Goal: Information Seeking & Learning: Learn about a topic

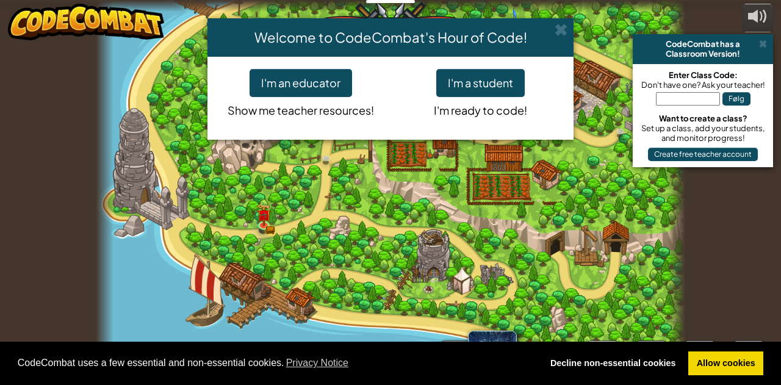
select select "da"
click at [471, 73] on button "I'm a student" at bounding box center [480, 83] width 88 height 28
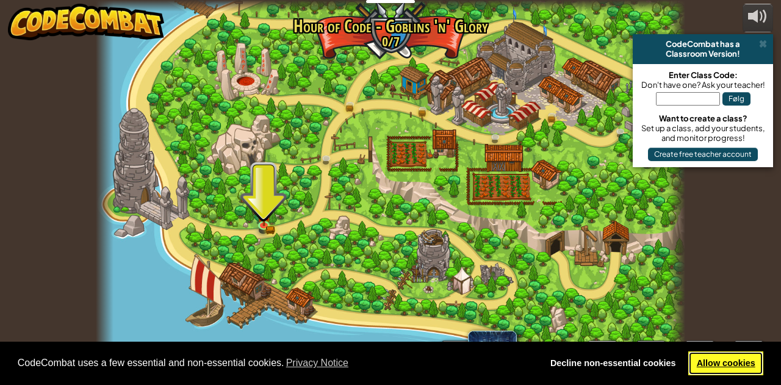
click at [709, 371] on link "Allow cookies" at bounding box center [725, 363] width 75 height 24
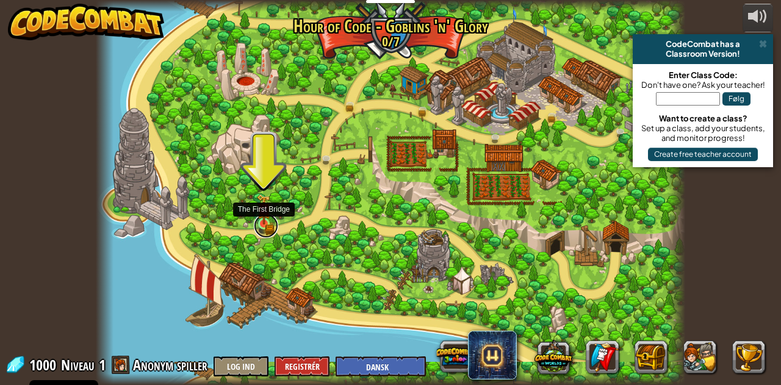
click at [266, 226] on link at bounding box center [266, 225] width 24 height 24
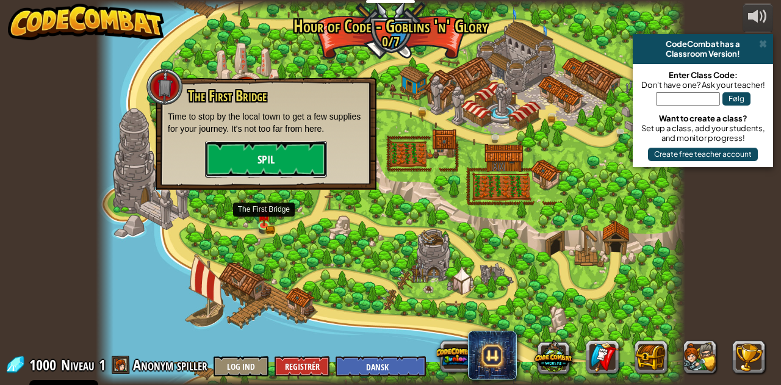
click at [279, 145] on button "Spil" at bounding box center [266, 159] width 122 height 37
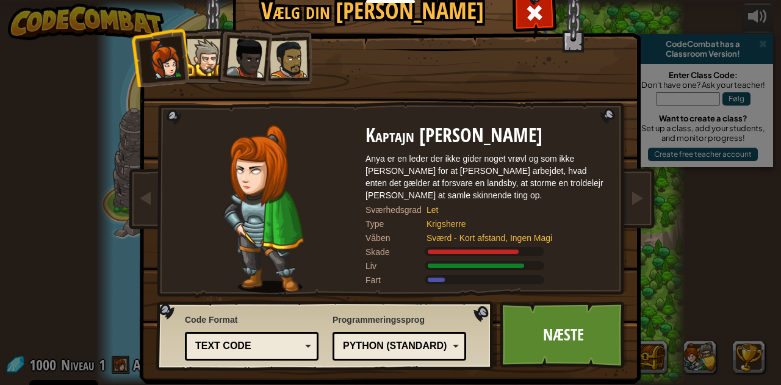
click at [401, 346] on div "Python (Standard)" at bounding box center [396, 346] width 106 height 14
click at [459, 320] on div "Programmeringssprog Python (Standard) JavaScript Lua C++ Java (Experimental) Py…" at bounding box center [399, 336] width 134 height 53
click at [238, 337] on div "Text code" at bounding box center [252, 346] width 118 height 19
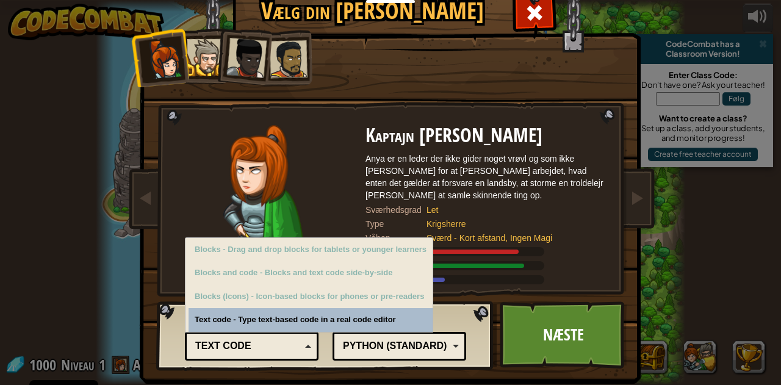
click at [278, 351] on div "Text code" at bounding box center [248, 346] width 106 height 14
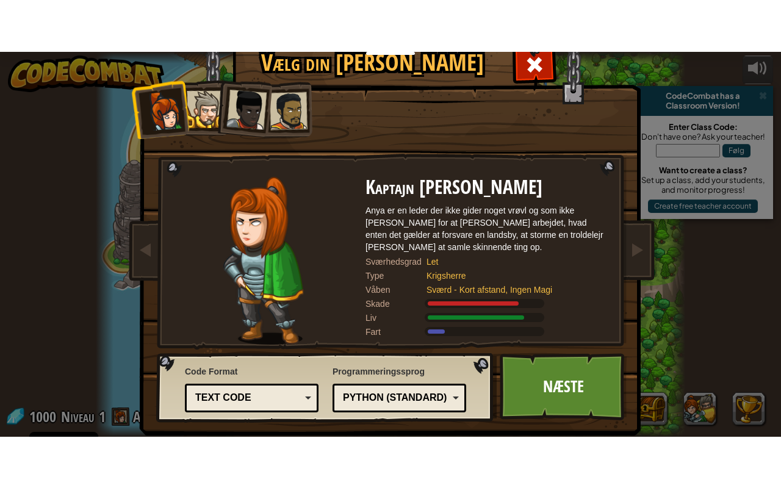
scroll to position [17, 0]
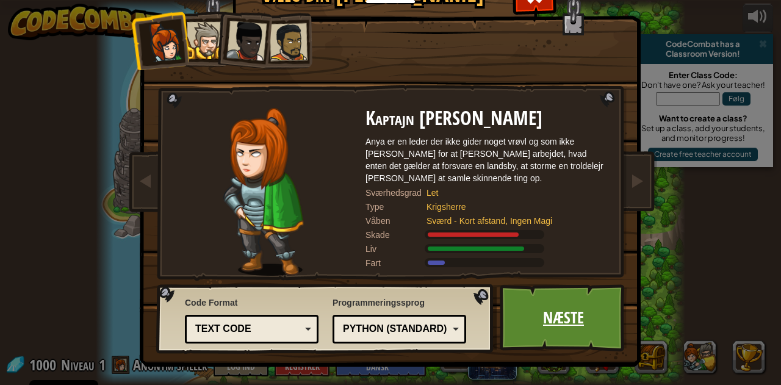
click at [583, 308] on link "Næste" at bounding box center [563, 317] width 127 height 67
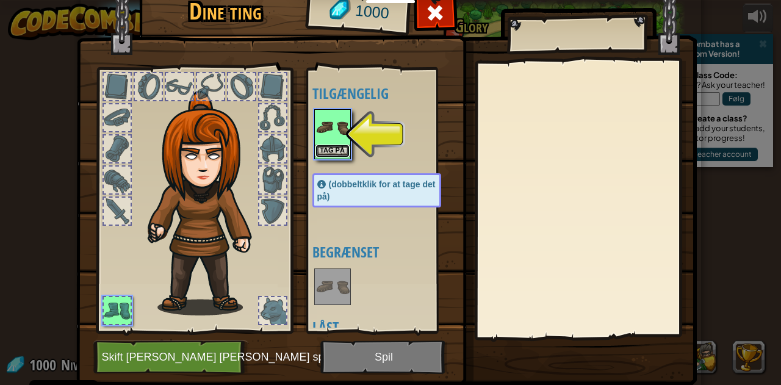
click at [317, 146] on button "Tag på" at bounding box center [332, 151] width 34 height 13
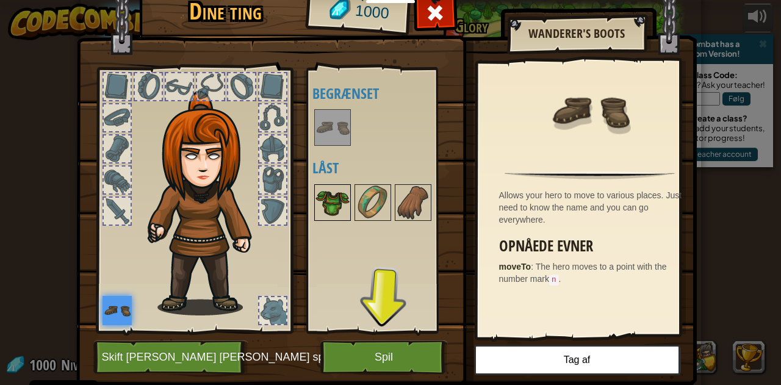
click at [332, 195] on img at bounding box center [332, 202] width 34 height 34
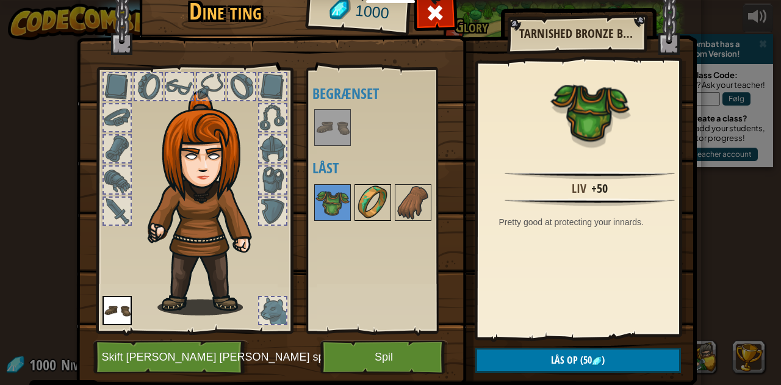
click at [360, 198] on img at bounding box center [373, 202] width 34 height 34
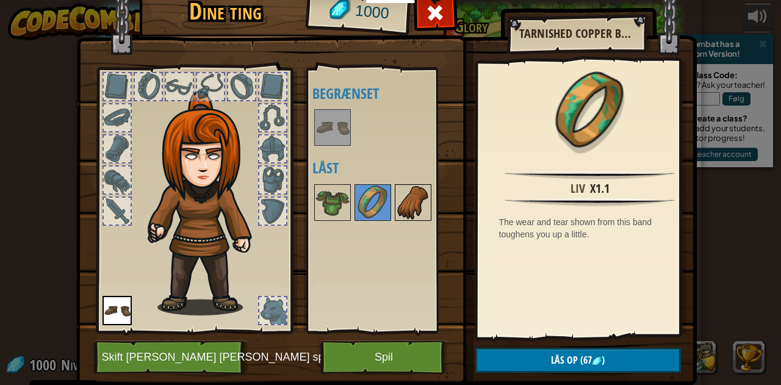
click at [396, 202] on img at bounding box center [413, 202] width 34 height 34
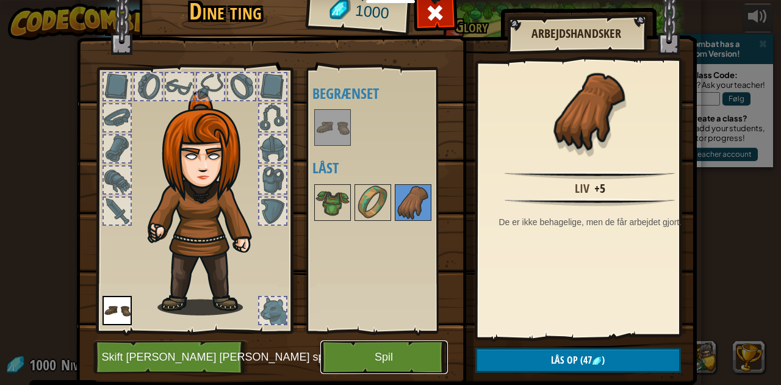
click at [359, 358] on button "Spil" at bounding box center [383, 357] width 127 height 34
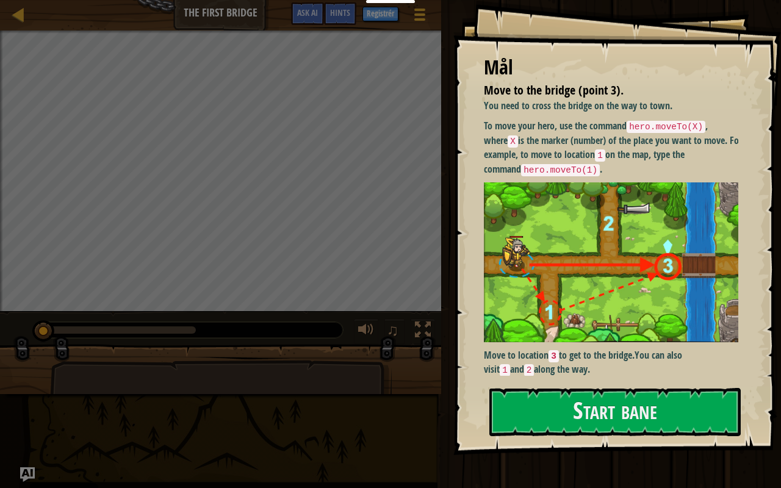
click at [640, 124] on code "hero.moveTo(X)" at bounding box center [665, 127] width 79 height 12
click at [675, 123] on code "hero.moveTo(X)" at bounding box center [665, 127] width 79 height 12
click at [584, 384] on button "Start bane" at bounding box center [614, 412] width 251 height 48
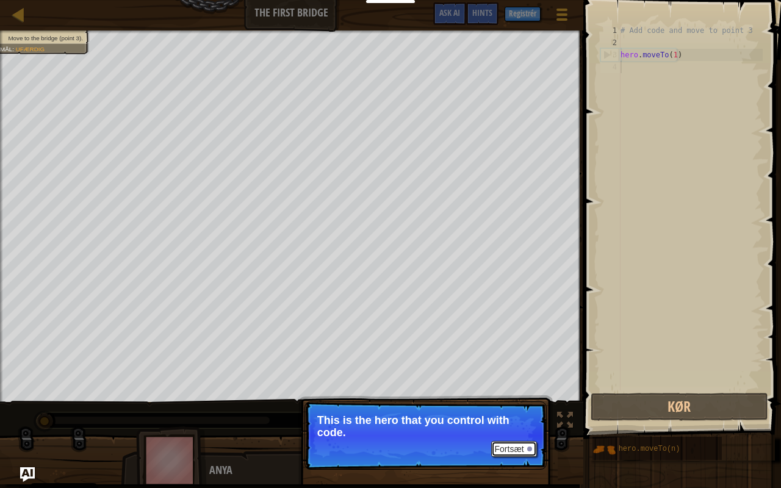
click at [523, 384] on button "Fortsæt" at bounding box center [514, 449] width 46 height 16
click at [523, 384] on button "Fortsæt" at bounding box center [514, 450] width 46 height 16
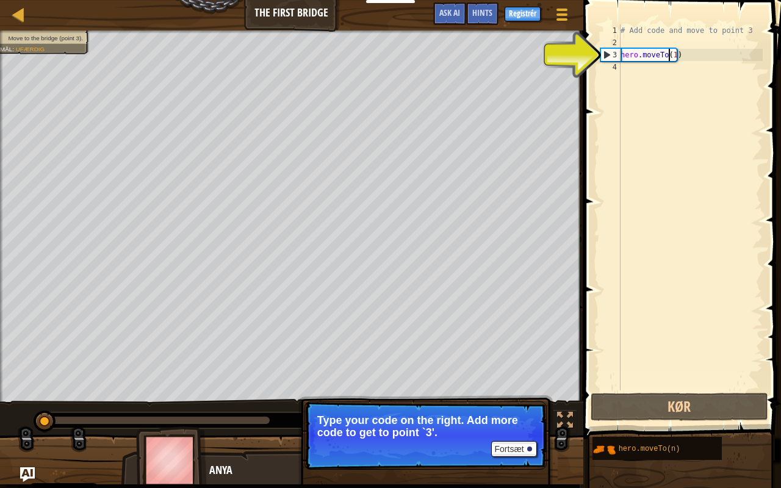
click at [670, 57] on div "# Add code and move to point 3 hero . moveTo ( 1 )" at bounding box center [690, 219] width 145 height 390
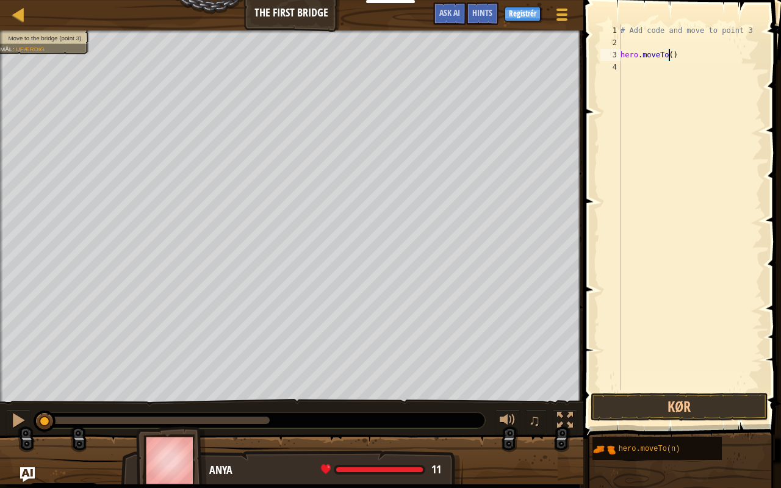
scroll to position [5, 4]
type textarea "hero.moveTo(3)"
click at [667, 384] on button "Kør" at bounding box center [678, 407] width 177 height 28
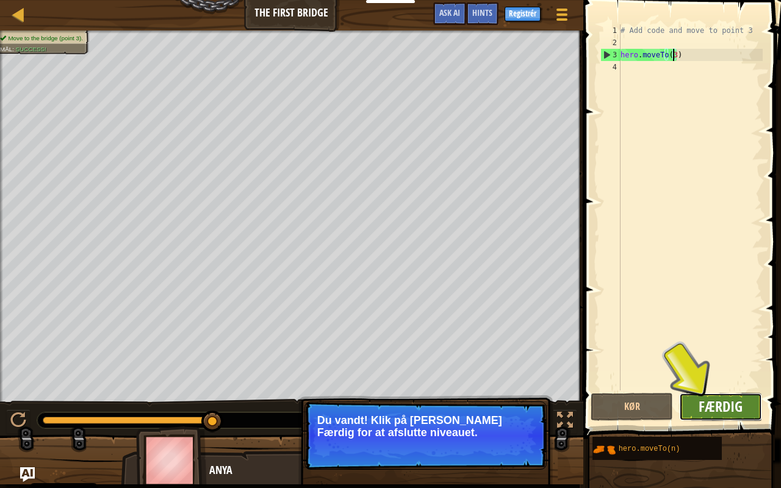
click at [732, 384] on span "Færdig" at bounding box center [720, 406] width 44 height 20
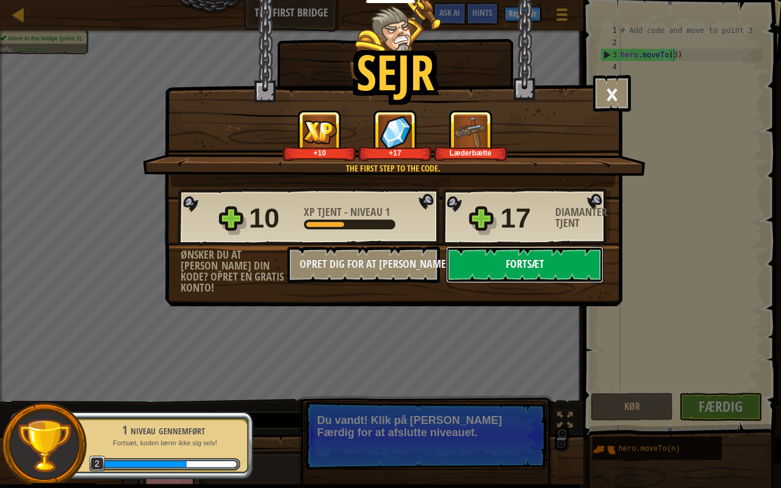
click at [558, 259] on button "Fortsæt" at bounding box center [524, 264] width 157 height 37
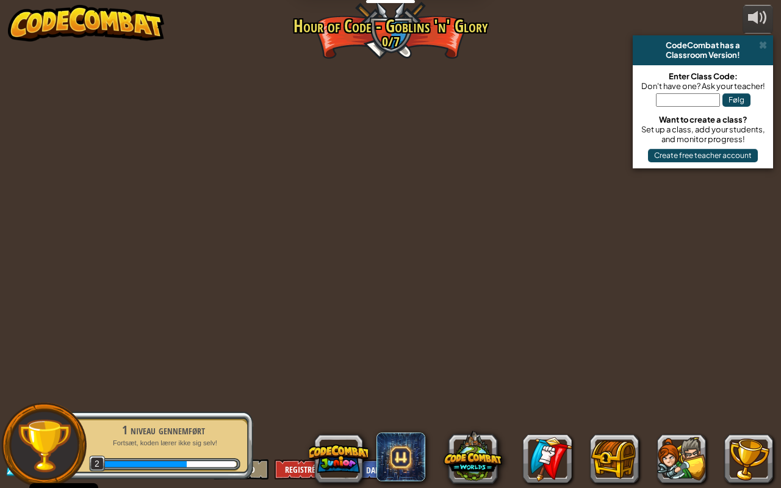
select select "da"
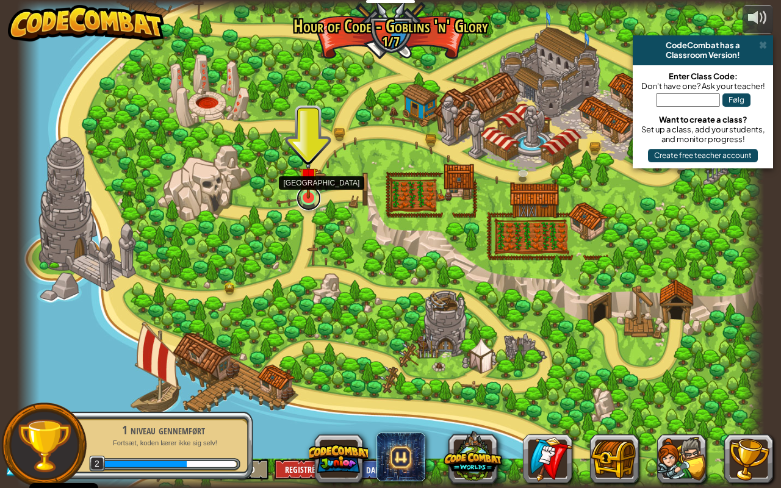
click at [312, 203] on link at bounding box center [308, 198] width 24 height 24
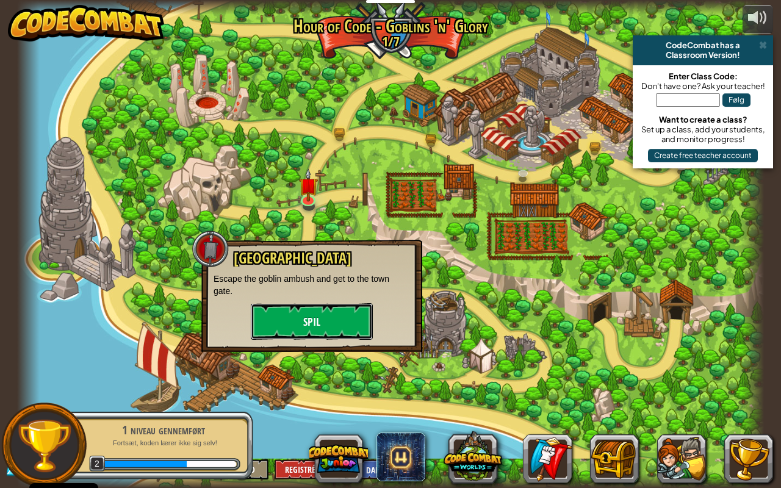
click at [323, 328] on button "Spil" at bounding box center [312, 321] width 122 height 37
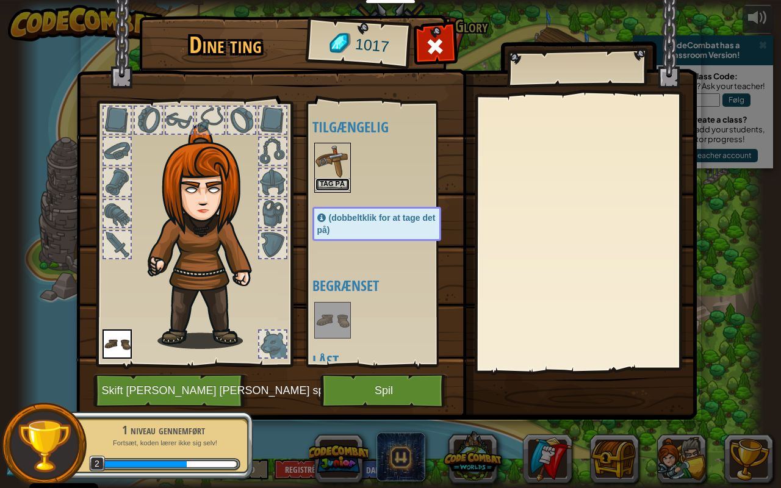
click at [335, 180] on button "Tag på" at bounding box center [332, 184] width 34 height 13
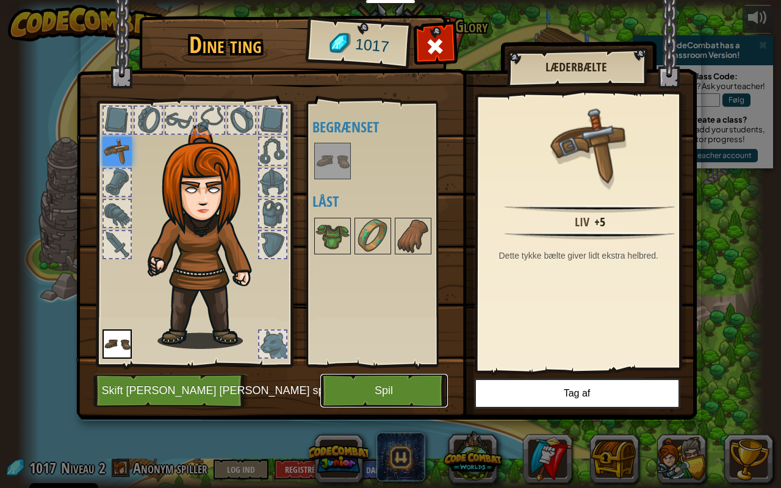
click at [379, 384] on button "Spil" at bounding box center [383, 391] width 127 height 34
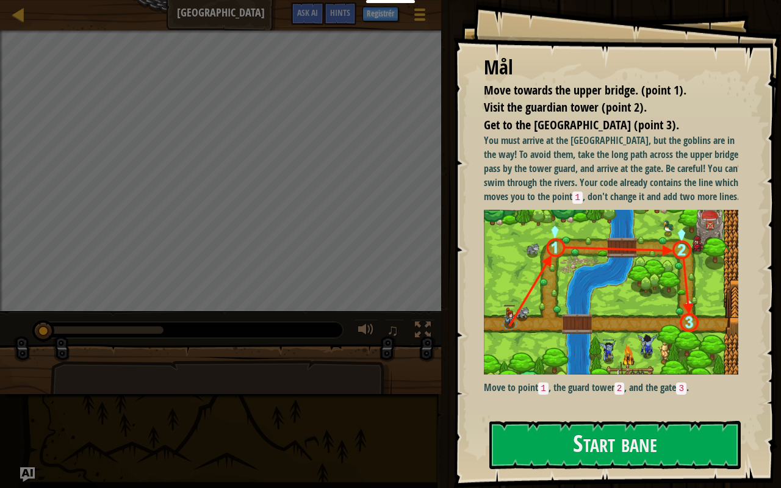
click at [606, 384] on div "Start bane" at bounding box center [614, 445] width 251 height 49
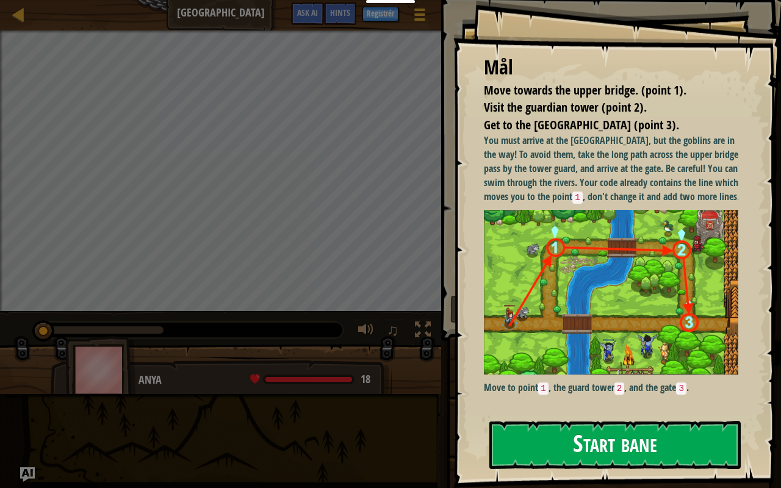
click at [615, 384] on button "Start bane" at bounding box center [614, 445] width 251 height 48
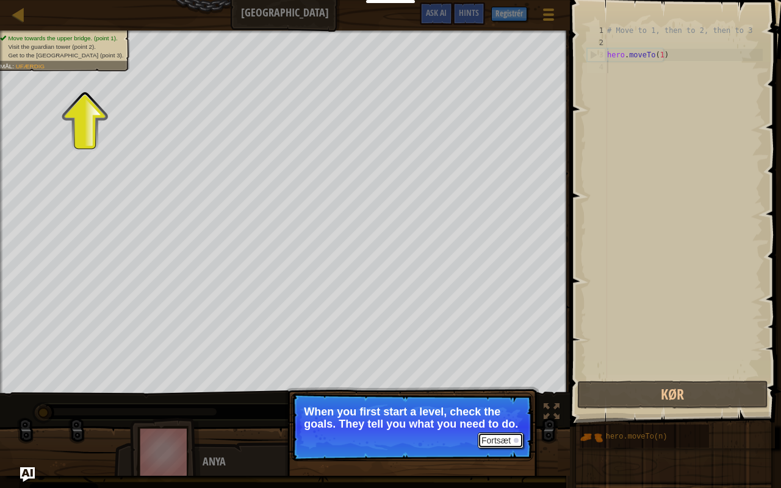
click at [495, 384] on button "Fortsæt" at bounding box center [501, 440] width 46 height 16
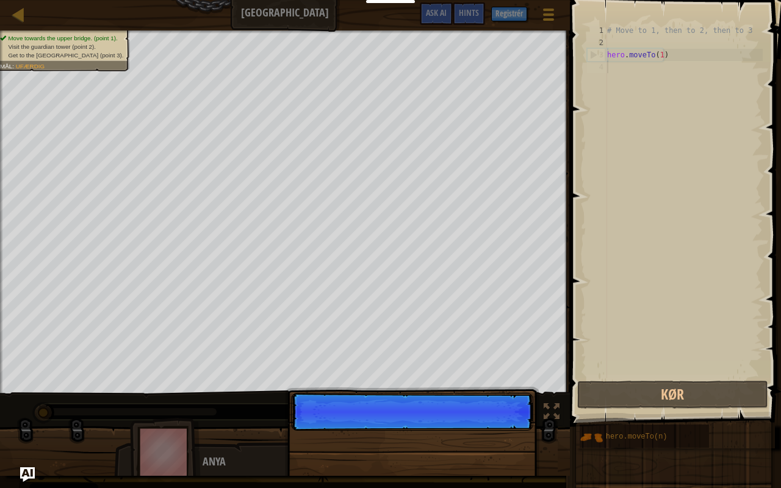
scroll to position [5, 0]
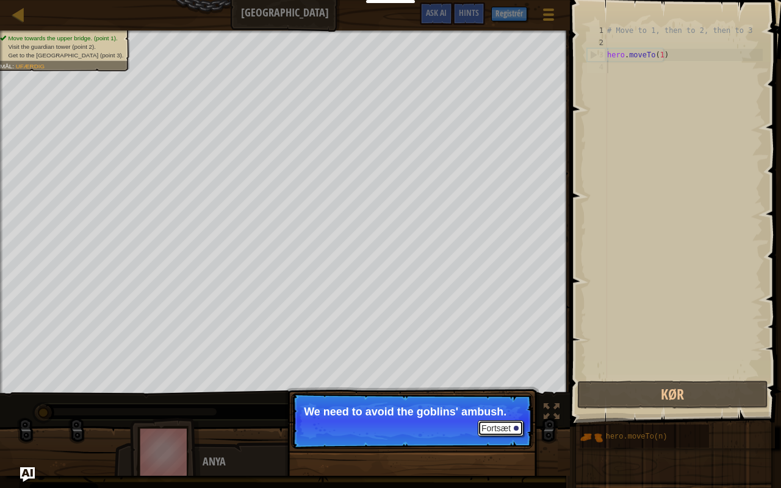
click at [501, 384] on button "Fortsæt" at bounding box center [501, 428] width 46 height 16
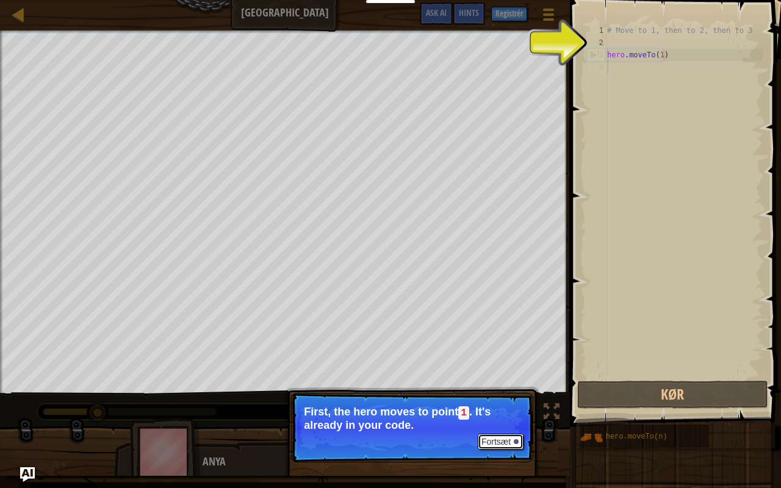
click at [507, 384] on button "Fortsæt" at bounding box center [501, 442] width 46 height 16
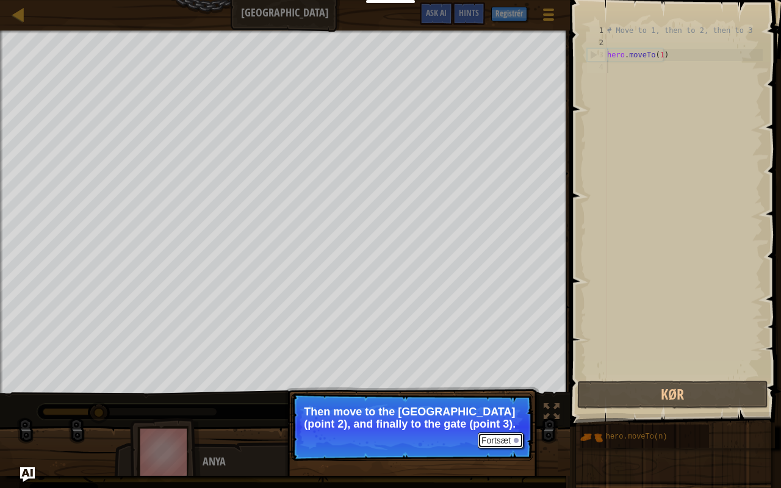
click at [507, 384] on button "Fortsæt" at bounding box center [501, 440] width 46 height 16
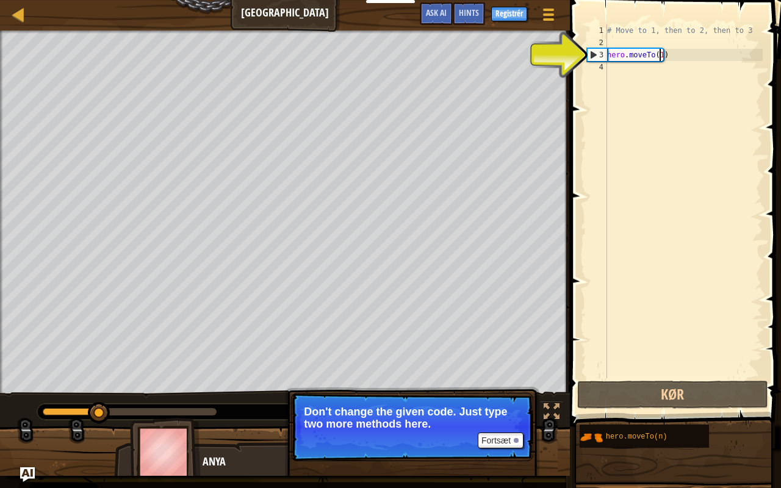
click at [658, 56] on div "# Move to 1, then to 2, then to 3 hero . moveTo ( 1 )" at bounding box center [683, 213] width 158 height 378
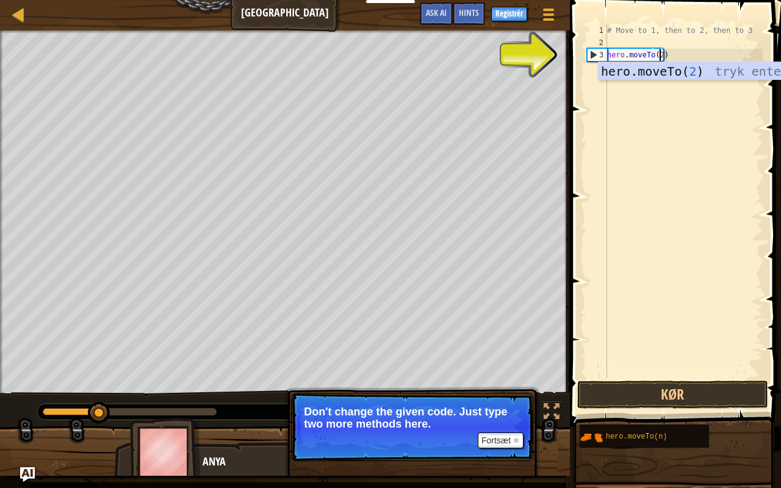
scroll to position [5, 4]
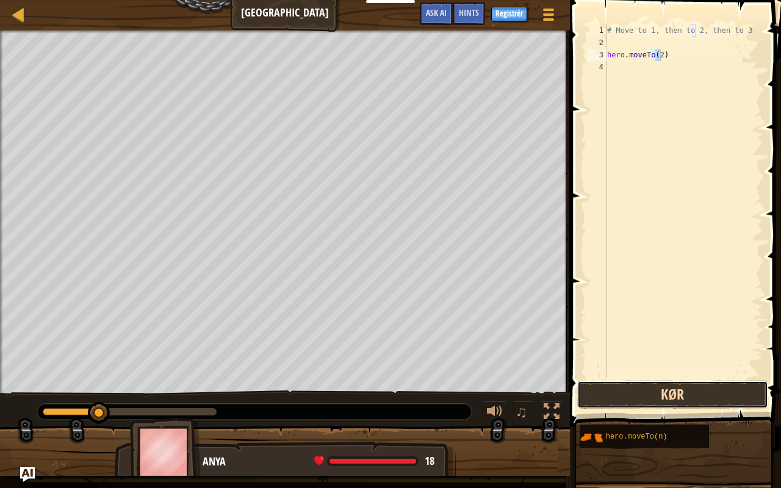
click at [725, 384] on button "Kør" at bounding box center [672, 395] width 190 height 28
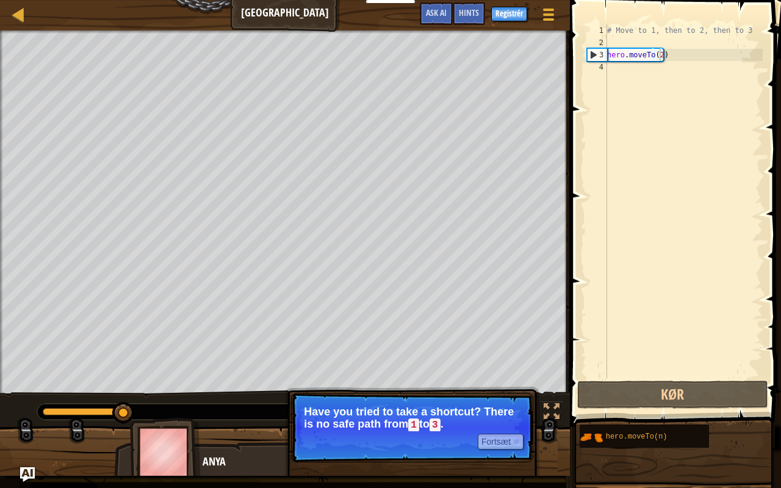
click at [458, 384] on p "Fortsæt Have you tried to take a shortcut? There is no safe path from 1 to 3 ." at bounding box center [412, 428] width 242 height 70
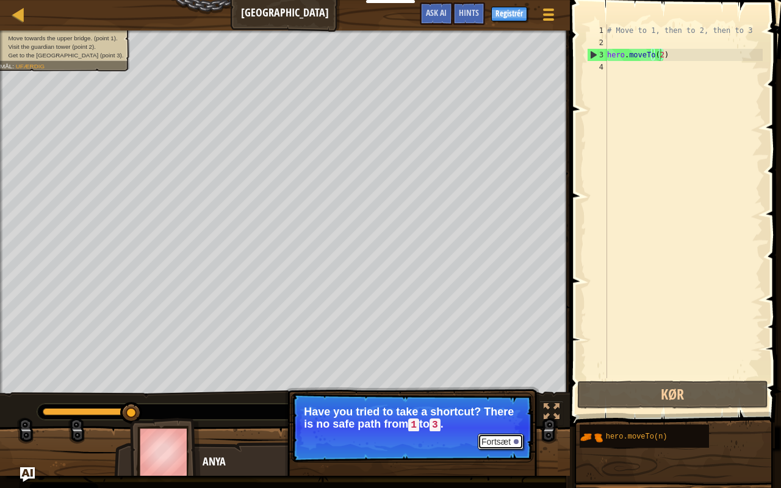
click at [478, 384] on button "Fortsæt" at bounding box center [501, 442] width 46 height 16
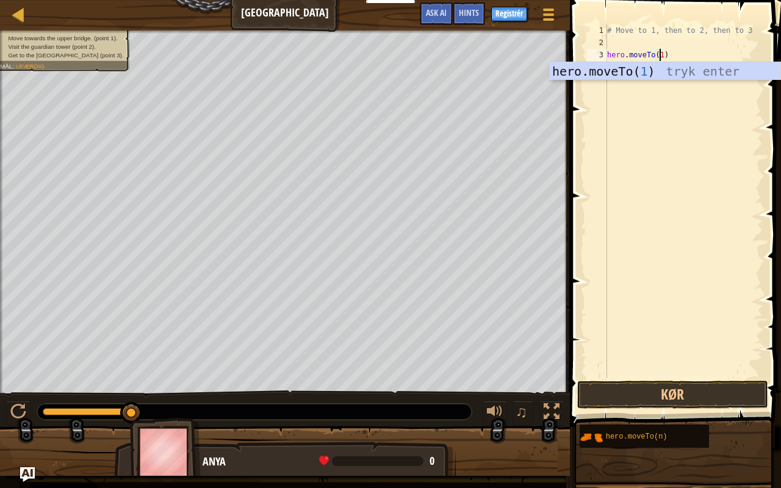
click at [681, 58] on div "# Move to 1, then to 2, then to 3 hero . moveTo ( 1 )" at bounding box center [683, 213] width 158 height 378
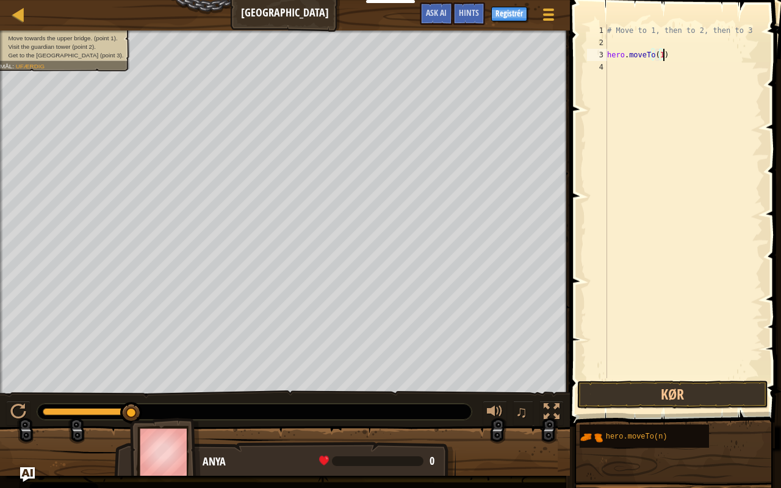
click at [681, 58] on div "# Move to 1, then to 2, then to 3 hero . moveTo ( 1 )" at bounding box center [683, 213] width 158 height 378
type textarea "hero.moveTo(1)"
click at [619, 70] on div "# Move to 1, then to 2, then to 3 hero . moveTo ( 1 )" at bounding box center [683, 201] width 158 height 354
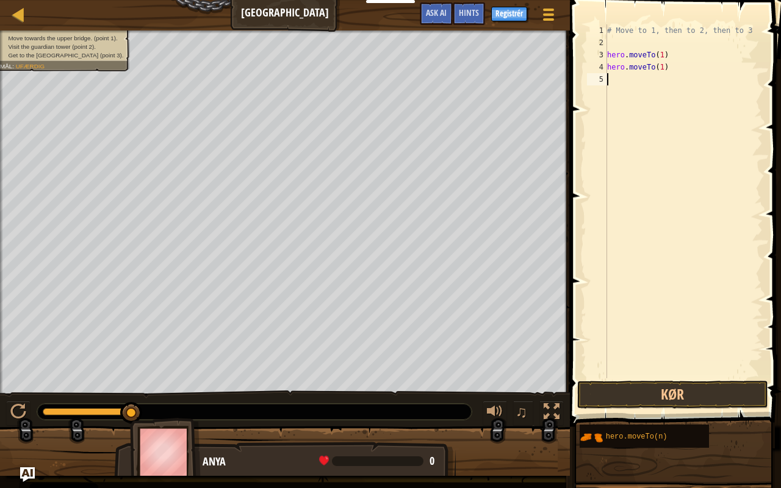
paste textarea "hero.moveTo(1)"
click at [659, 69] on div "# Move to 1, then to 2, then to 3 hero . moveTo ( 1 ) hero . moveTo ( 1 ) hero …" at bounding box center [683, 213] width 158 height 378
type textarea "hero.moveTo(2)"
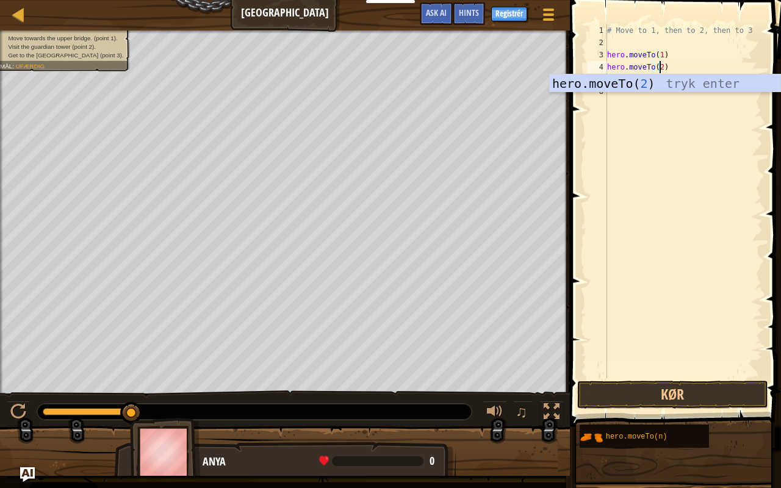
click at [679, 219] on div "# Move to 1, then to 2, then to 3 hero . moveTo ( 1 ) hero . moveTo ( 2 ) hero …" at bounding box center [683, 213] width 158 height 378
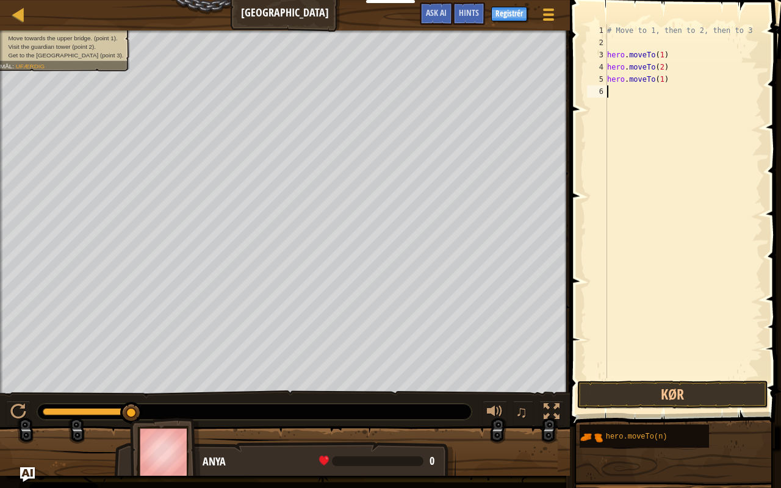
scroll to position [5, 0]
click at [660, 81] on div "# Move to 1, then to 2, then to 3 hero . moveTo ( 1 ) hero . moveTo ( 2 ) hero …" at bounding box center [683, 213] width 158 height 378
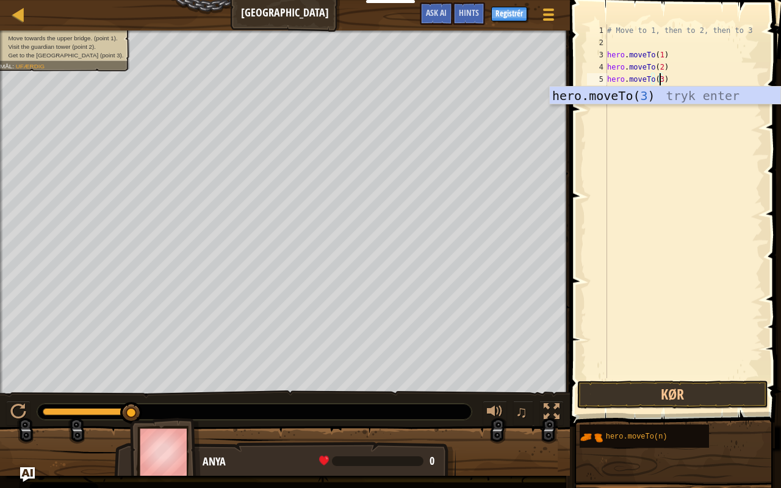
type textarea "hero.moveTo(3)"
click at [744, 378] on span at bounding box center [676, 196] width 221 height 462
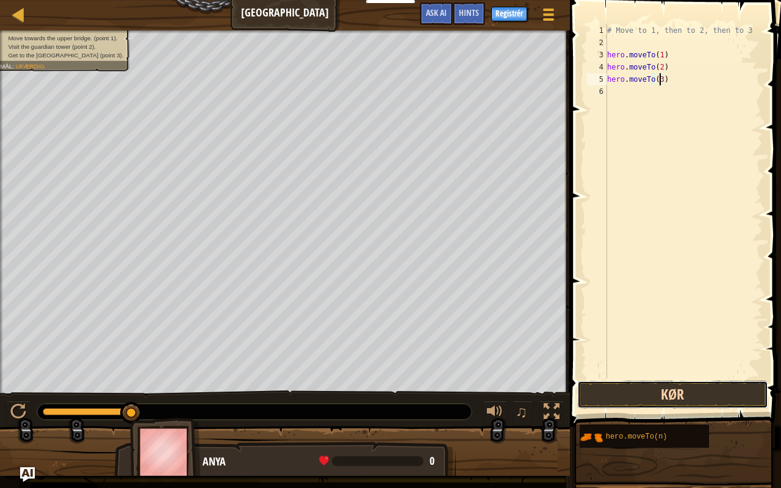
click at [744, 384] on button "Kør" at bounding box center [672, 395] width 190 height 28
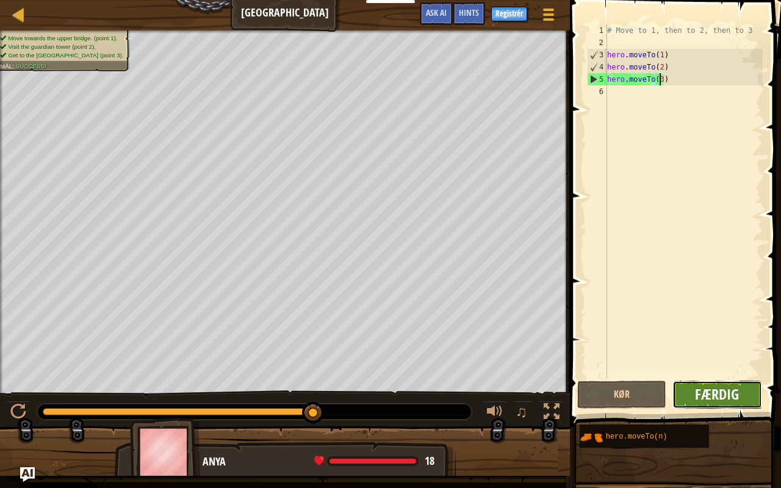
click at [734, 384] on span "Færdig" at bounding box center [717, 394] width 44 height 20
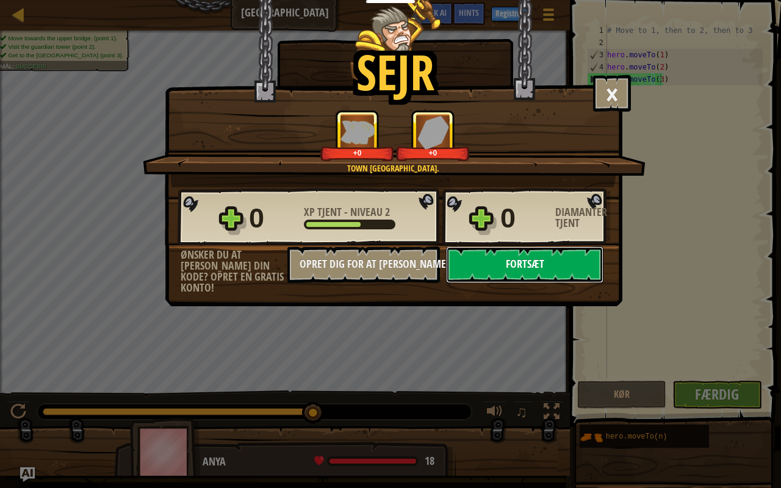
click at [547, 258] on button "Fortsæt" at bounding box center [524, 264] width 157 height 37
select select "da"
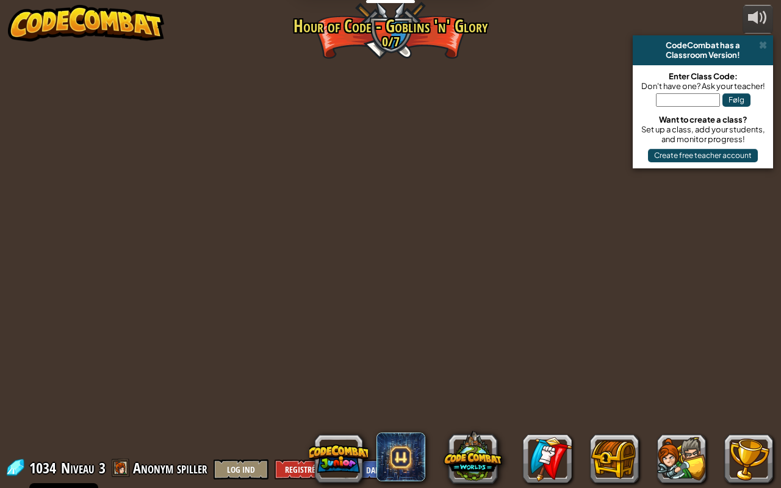
select select "da"
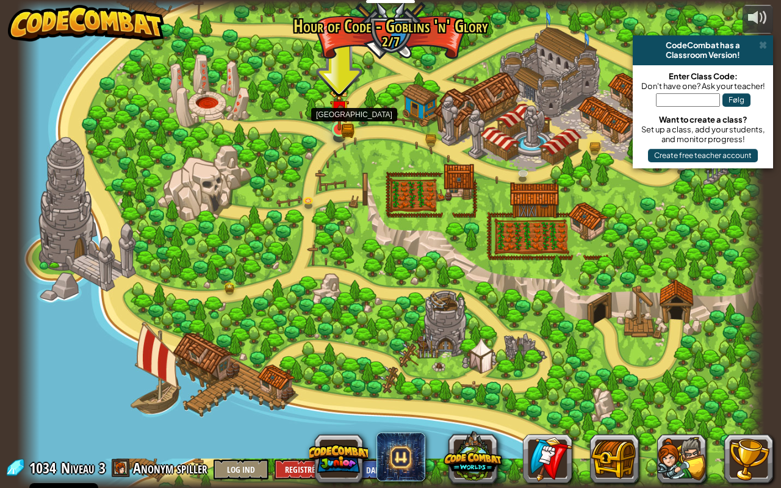
click at [335, 121] on img at bounding box center [338, 109] width 19 height 42
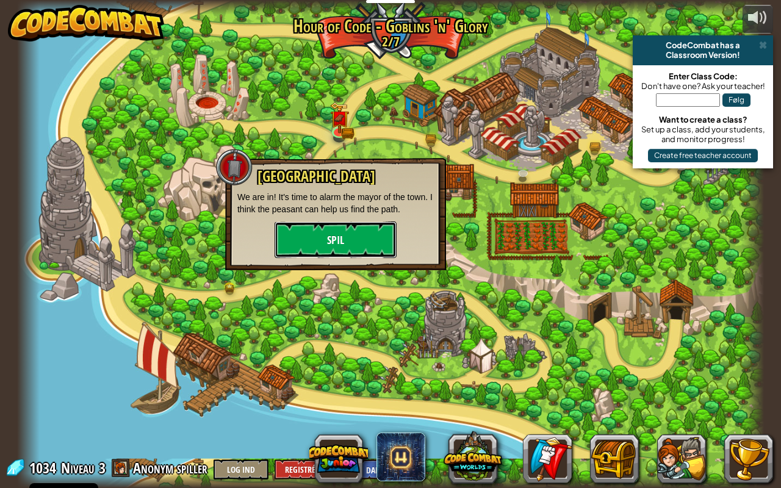
click at [353, 248] on button "Spil" at bounding box center [335, 239] width 122 height 37
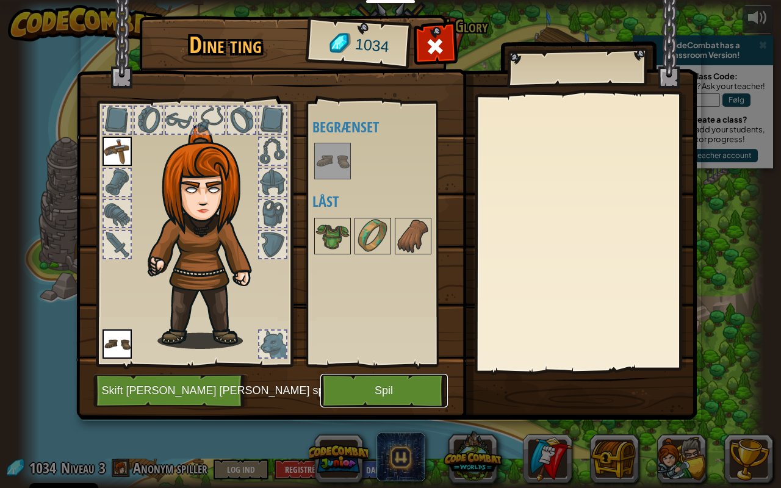
click at [355, 384] on button "Spil" at bounding box center [383, 391] width 127 height 34
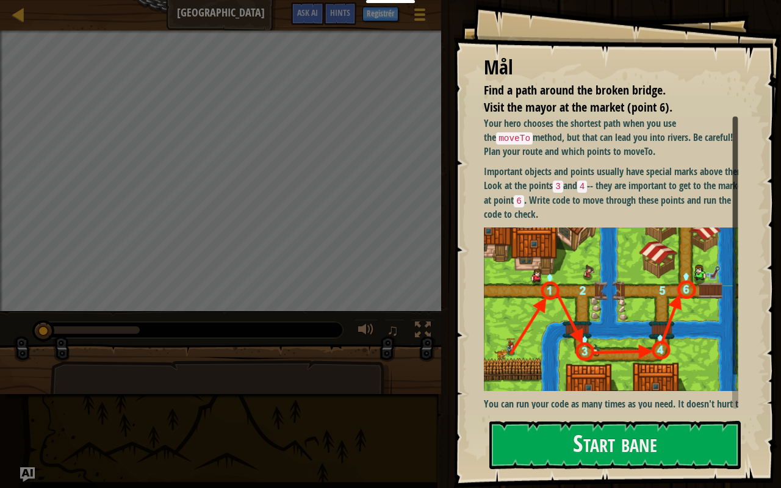
scroll to position [30, 0]
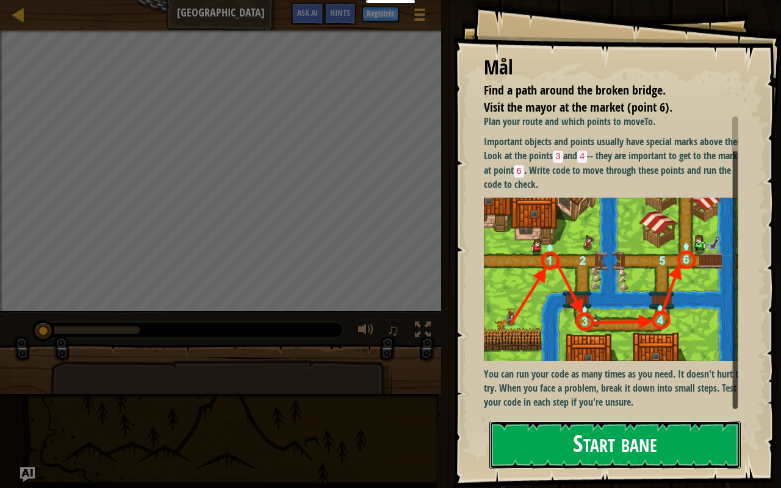
click at [666, 384] on button "Start bane" at bounding box center [614, 445] width 251 height 48
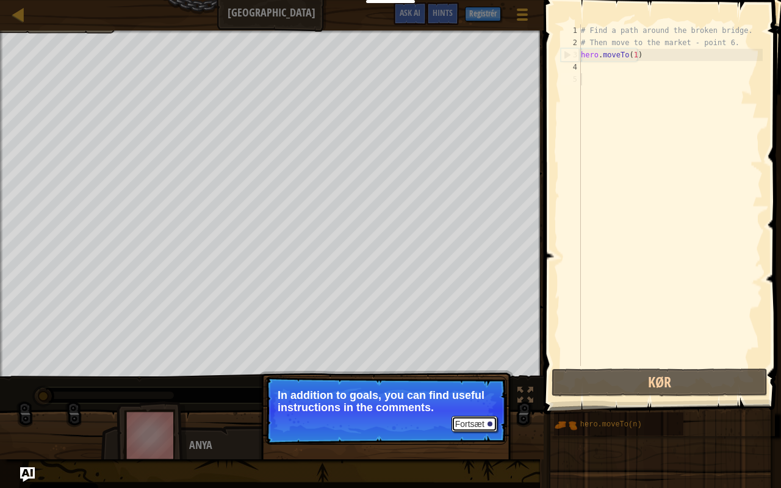
click at [481, 384] on button "Fortsæt" at bounding box center [474, 424] width 46 height 16
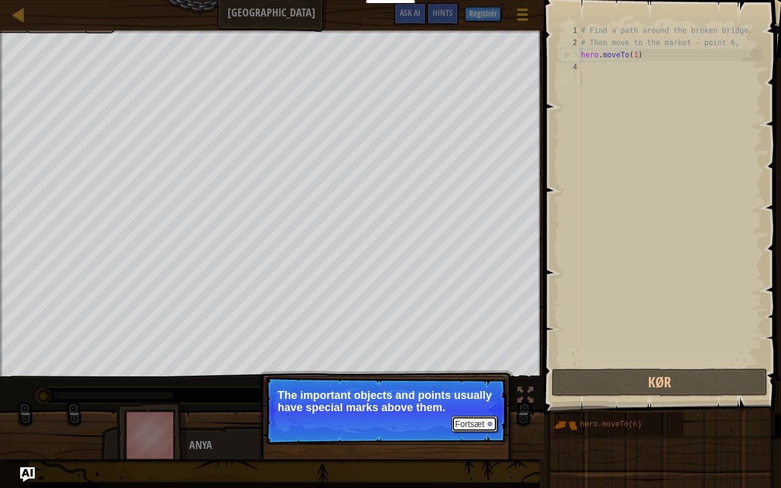
click at [484, 384] on button "Fortsæt" at bounding box center [474, 424] width 46 height 16
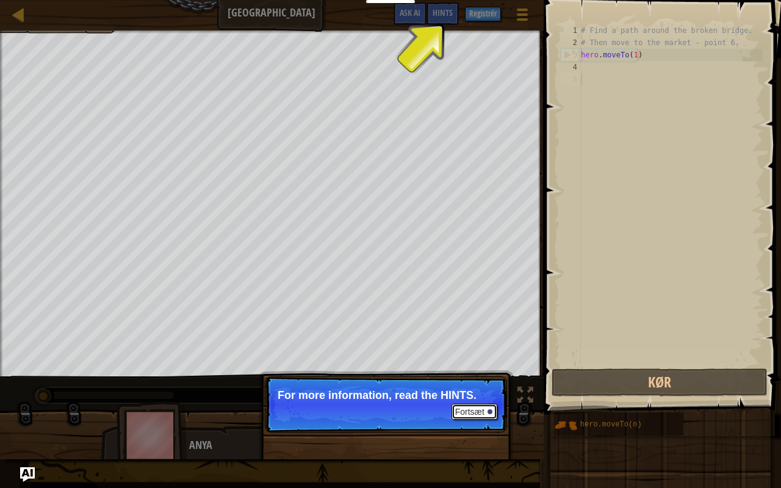
click at [482, 384] on button "Fortsæt" at bounding box center [474, 412] width 46 height 16
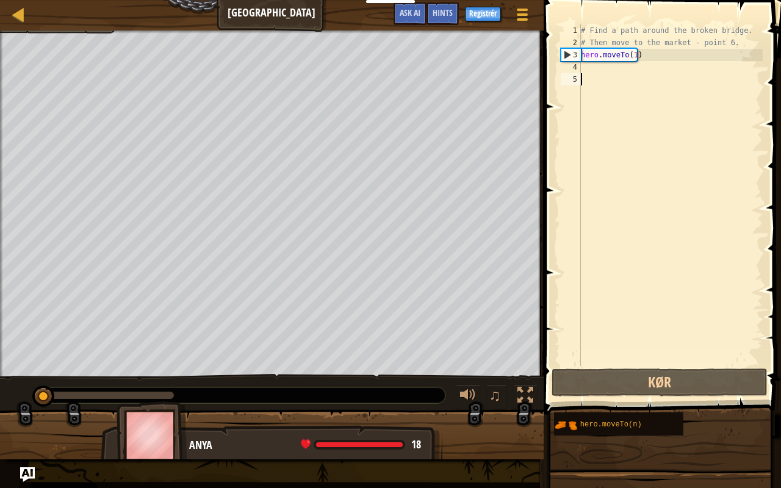
click at [595, 72] on div "# Find a path around the broken bridge. # Then move to the market - point 6. he…" at bounding box center [670, 207] width 184 height 366
paste textarea "hero.moveTo(1)"
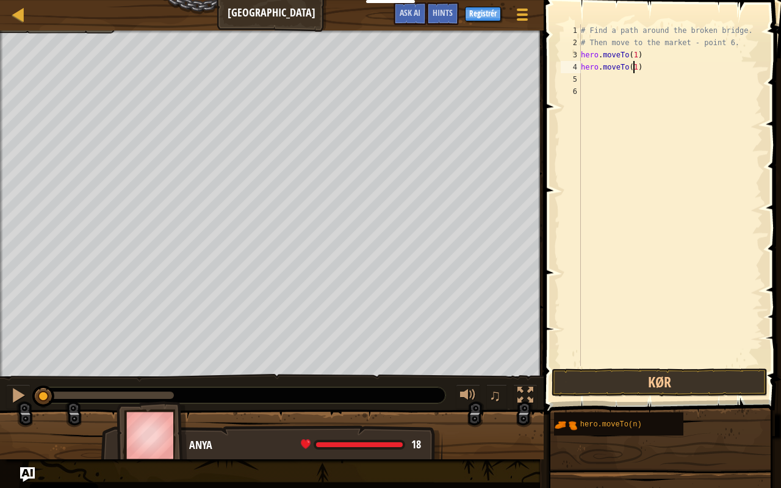
click at [633, 66] on div "# Find a path around the broken bridge. # Then move to the market - point 6. he…" at bounding box center [670, 207] width 184 height 366
type textarea "hero.moveTo(2)"
click at [592, 74] on div "# Find a path around the broken bridge. # Then move to the market - point 6. he…" at bounding box center [670, 207] width 184 height 366
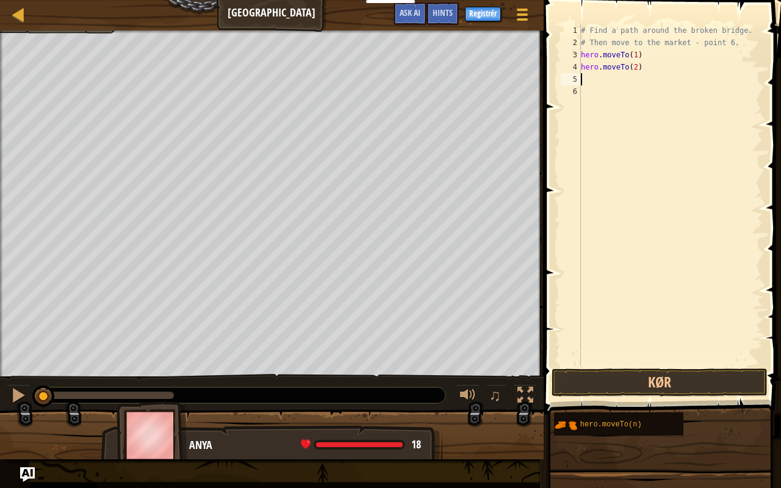
paste textarea "hero.moveTo(1)"
click at [634, 77] on div "# Find a path around the broken bridge. # Then move to the market - point 6. he…" at bounding box center [670, 207] width 184 height 366
type textarea "hero.moveTo(3)"
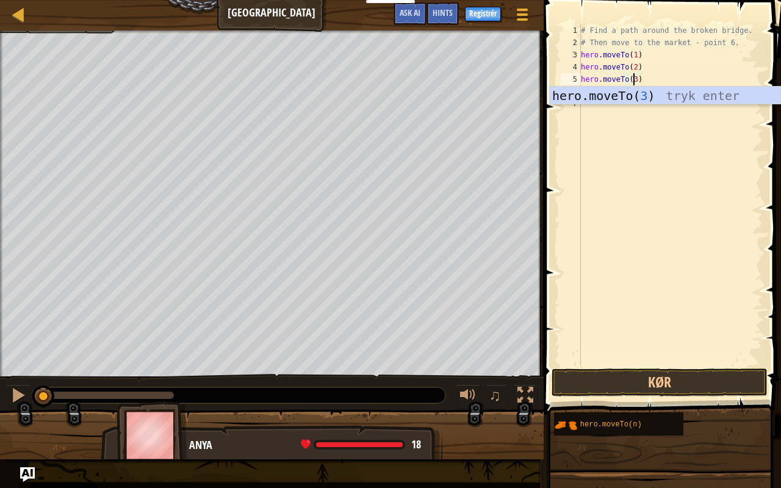
scroll to position [5, 4]
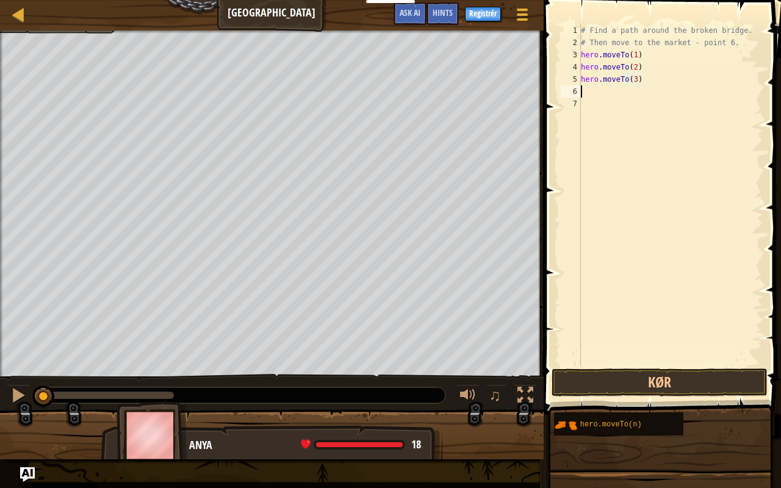
click at [582, 90] on div "# Find a path around the broken bridge. # Then move to the market - point 6. he…" at bounding box center [670, 207] width 184 height 366
paste textarea "hero.moveTo(1)"
type textarea "hero.moveTo(1)"
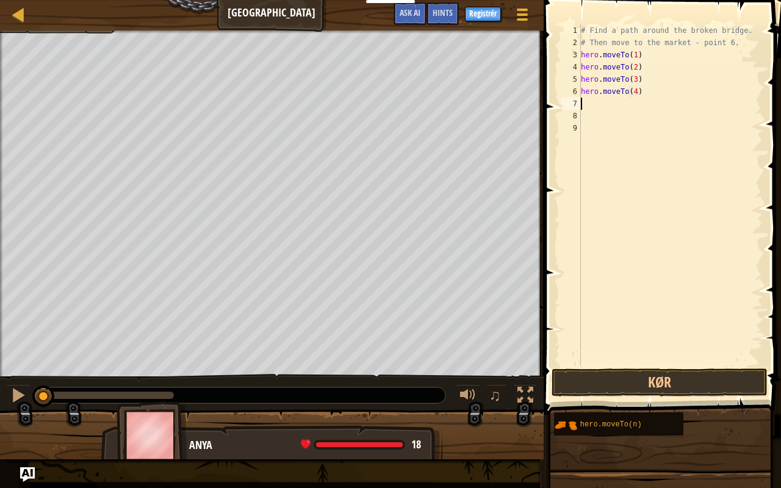
type textarea "hero.moveTo(4)V"
type textarea "hero.moveTo(6)"
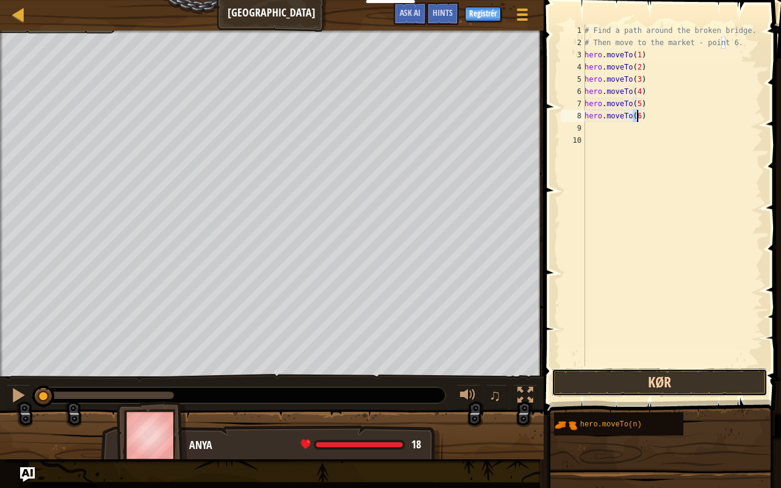
click at [658, 375] on button "Kør" at bounding box center [659, 382] width 216 height 28
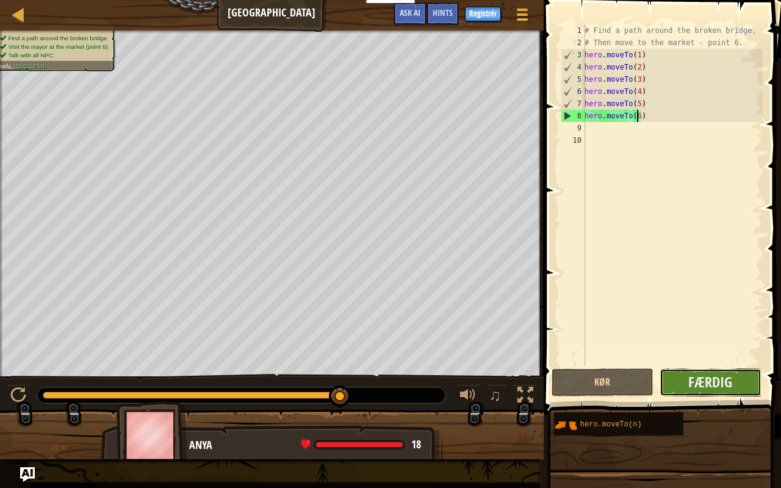
click at [675, 381] on button "Færdig" at bounding box center [710, 382] width 102 height 28
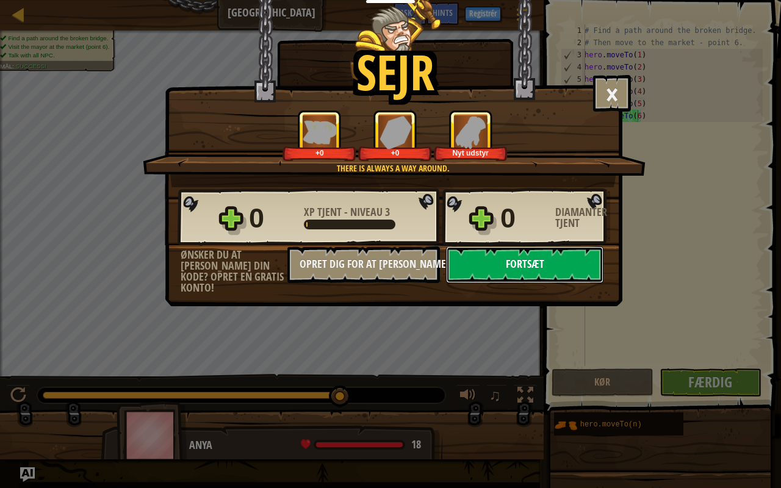
click at [534, 257] on button "Fortsæt" at bounding box center [524, 264] width 157 height 37
select select "da"
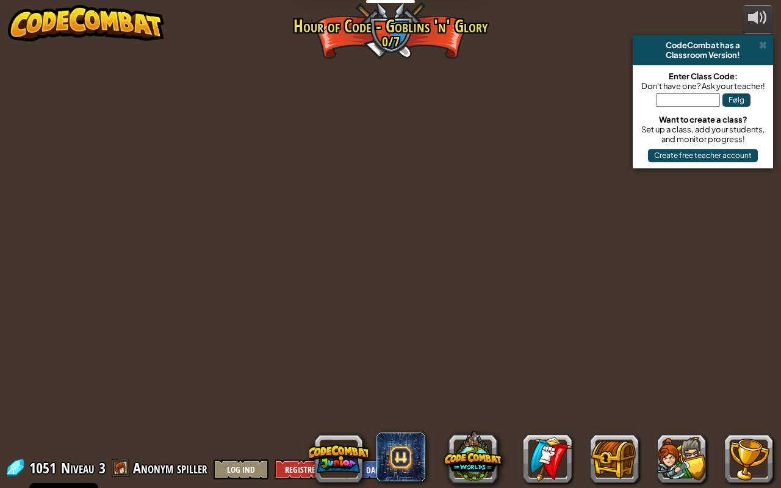
select select "da"
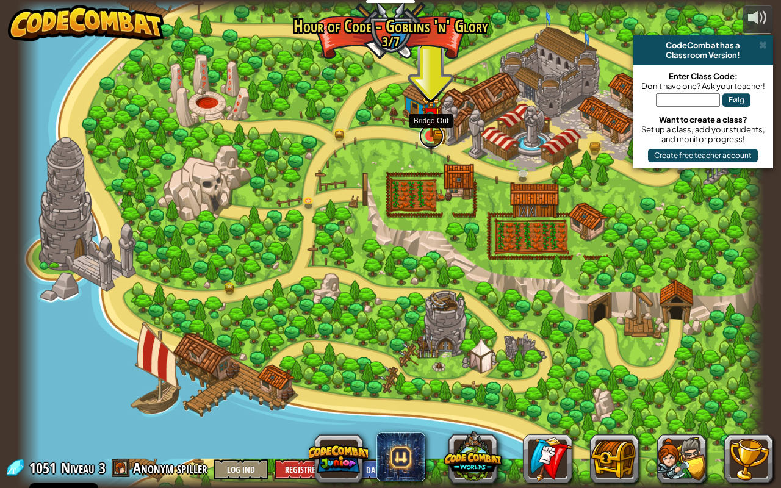
click at [440, 138] on link at bounding box center [431, 136] width 24 height 24
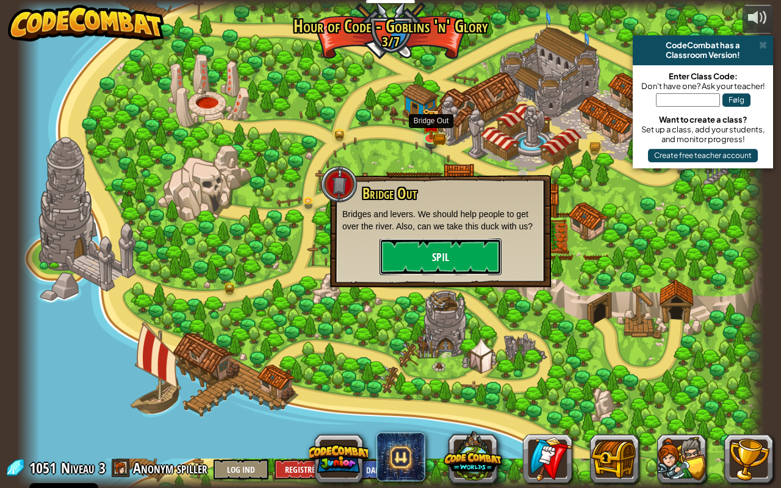
click at [443, 259] on button "Spil" at bounding box center [440, 256] width 122 height 37
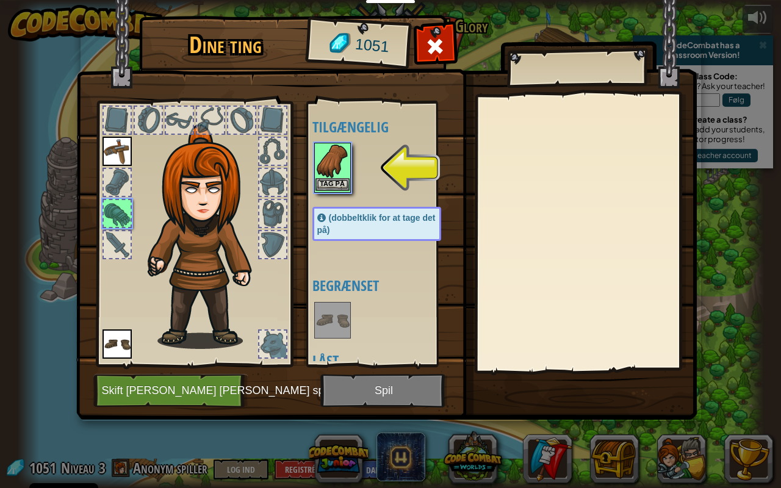
click at [325, 190] on div "Tag på" at bounding box center [332, 168] width 37 height 50
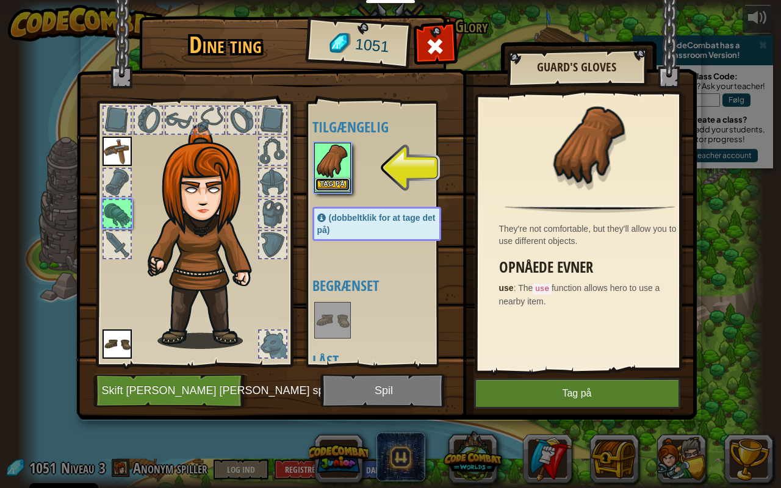
click at [331, 185] on button "Tag på" at bounding box center [332, 184] width 34 height 13
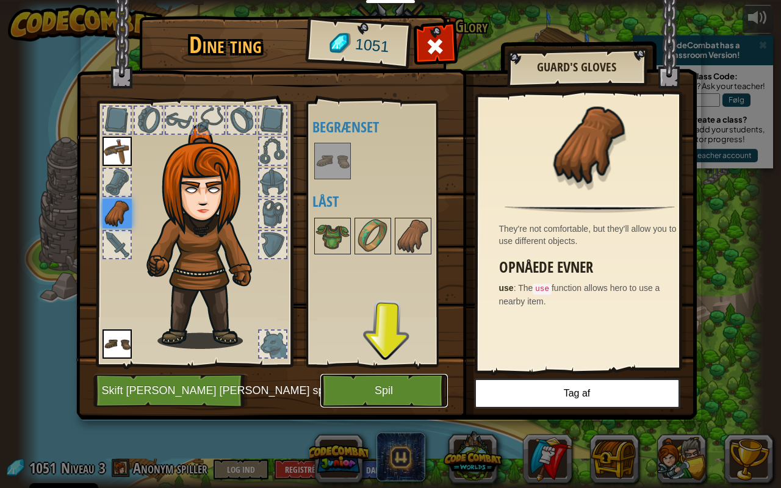
click at [377, 383] on button "Spil" at bounding box center [383, 391] width 127 height 34
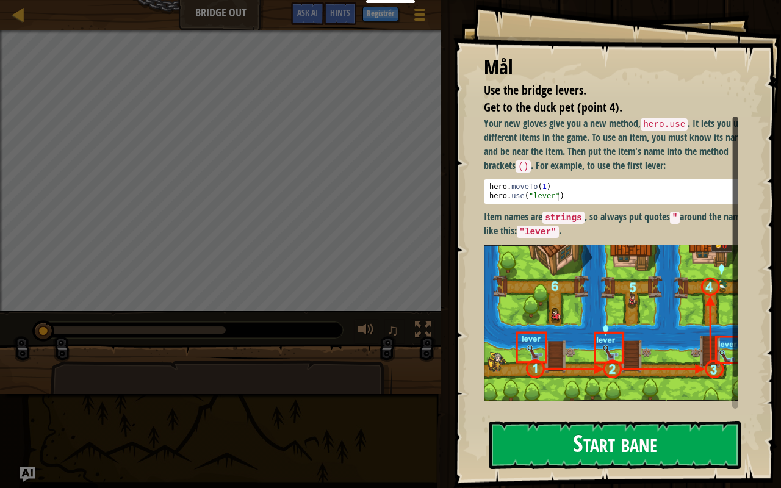
click at [610, 384] on button "Start bane" at bounding box center [614, 445] width 251 height 48
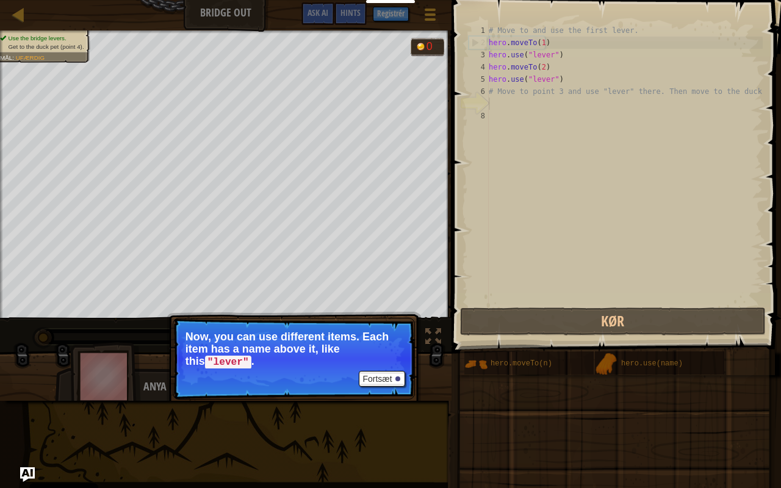
click at [392, 377] on div "Fortsæt Now, you can use different items. Each item has a name above it, like t…" at bounding box center [294, 408] width 254 height 181
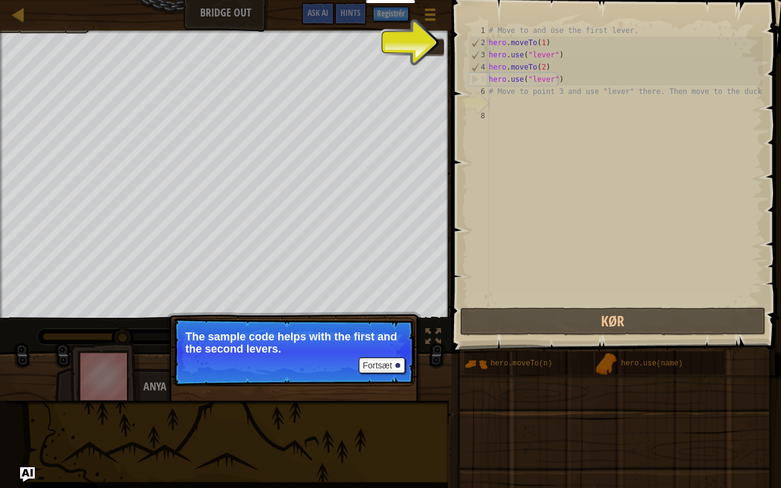
scroll to position [5, 0]
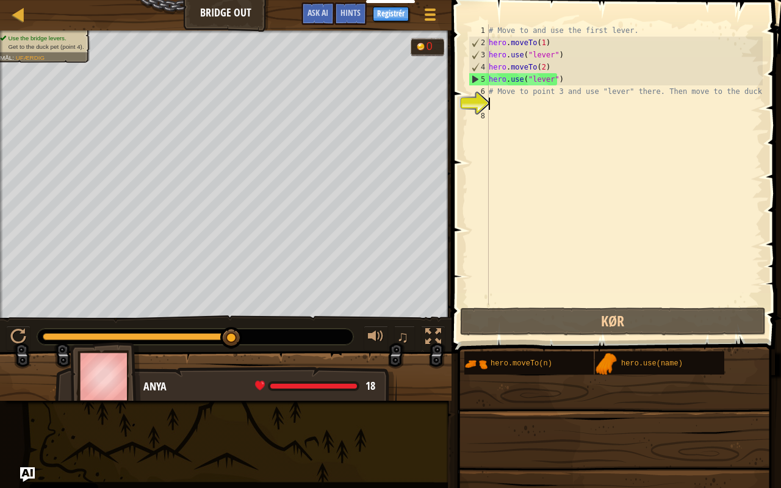
click at [502, 102] on div "# Move to and use the first lever. hero . moveTo ( 1 ) hero . use ( "lever" ) h…" at bounding box center [624, 176] width 276 height 305
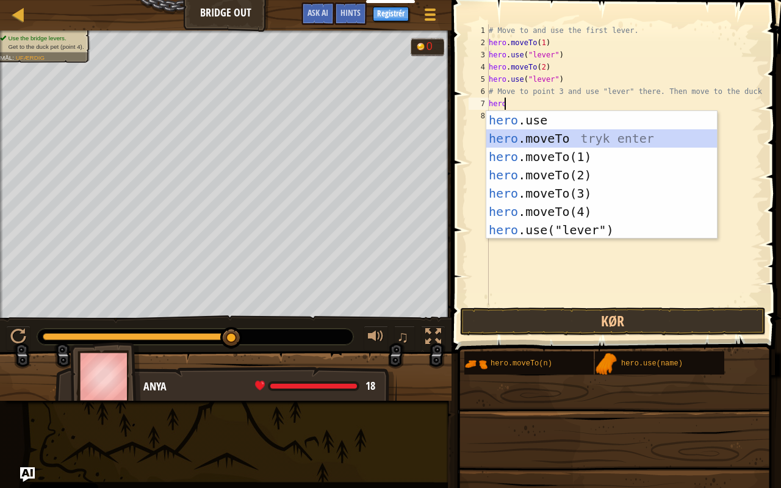
type textarea "hero.moveTo(3)"
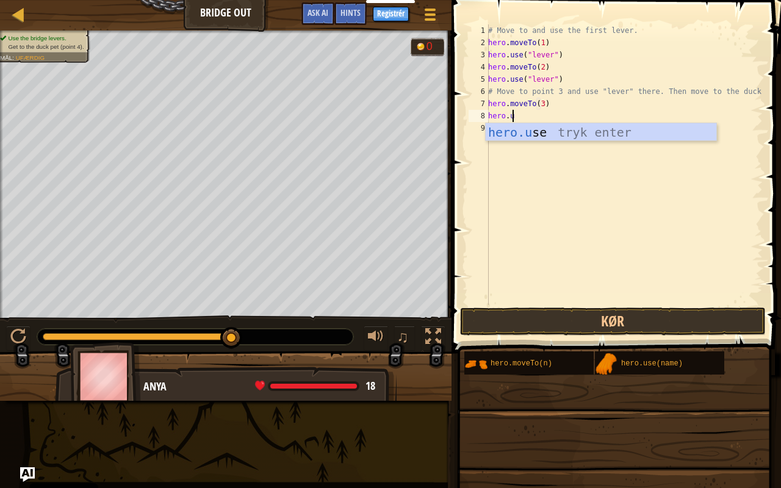
scroll to position [5, 1]
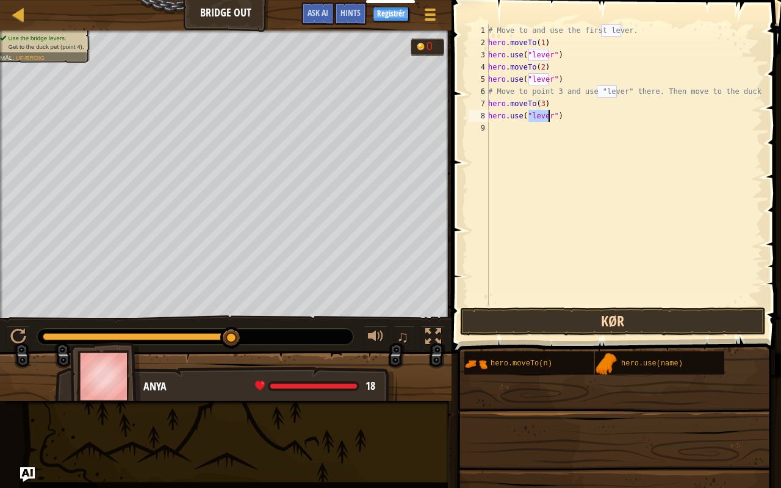
type textarea "hero.use("lever")"
click at [595, 320] on button "Kør" at bounding box center [613, 321] width 306 height 28
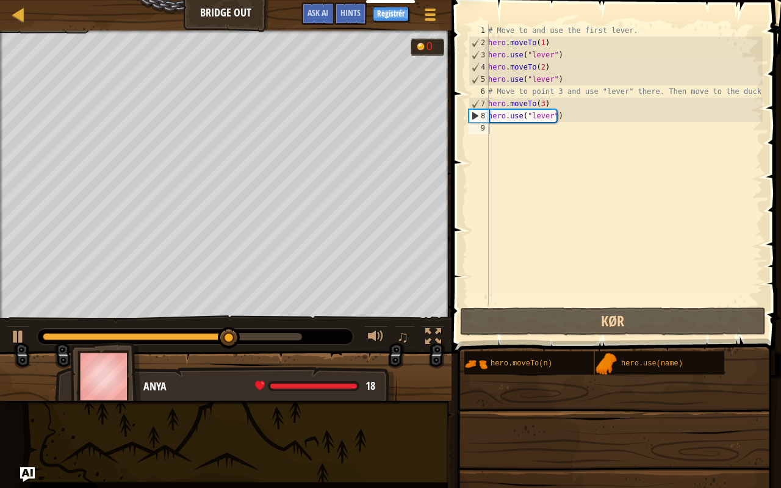
click at [518, 129] on div "# Move to and use the first lever. hero . moveTo ( 1 ) hero . use ( "lever" ) h…" at bounding box center [624, 176] width 277 height 305
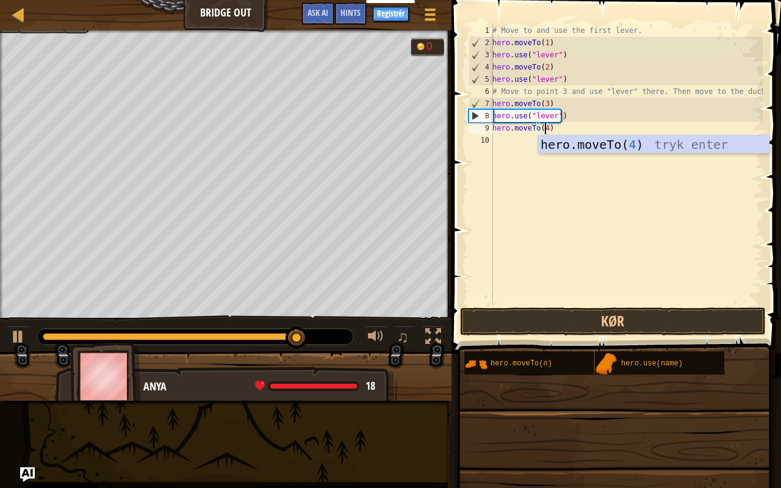
scroll to position [5, 4]
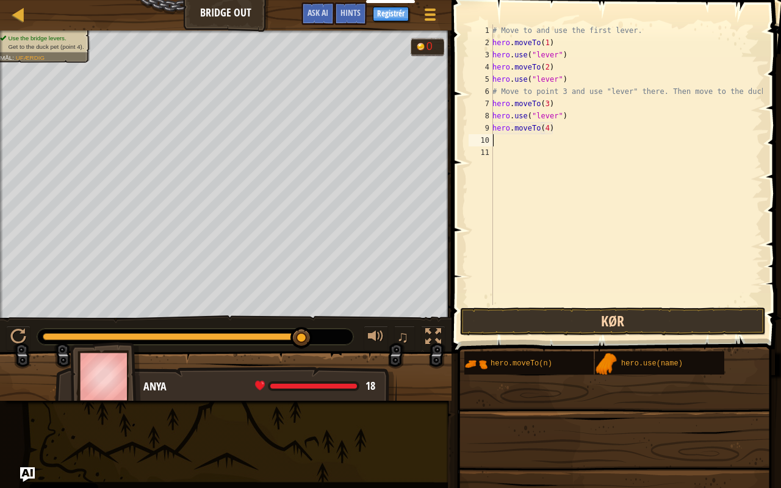
type textarea "hero.moveTo(4)"
click at [578, 328] on button "Kør" at bounding box center [613, 321] width 306 height 28
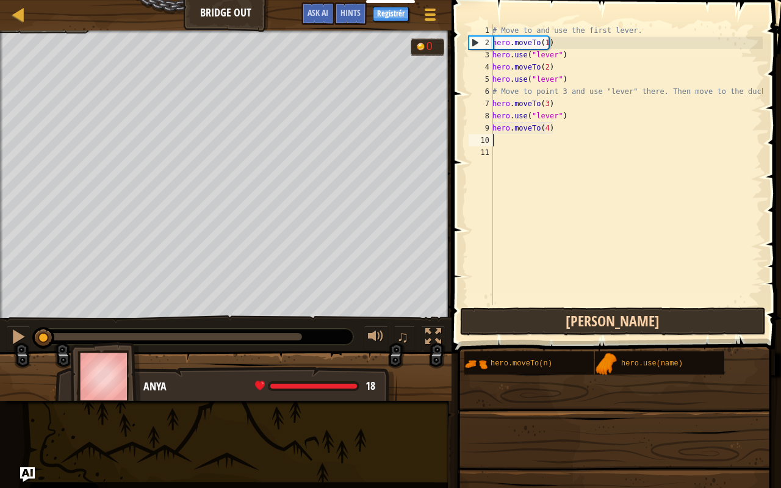
scroll to position [5, 0]
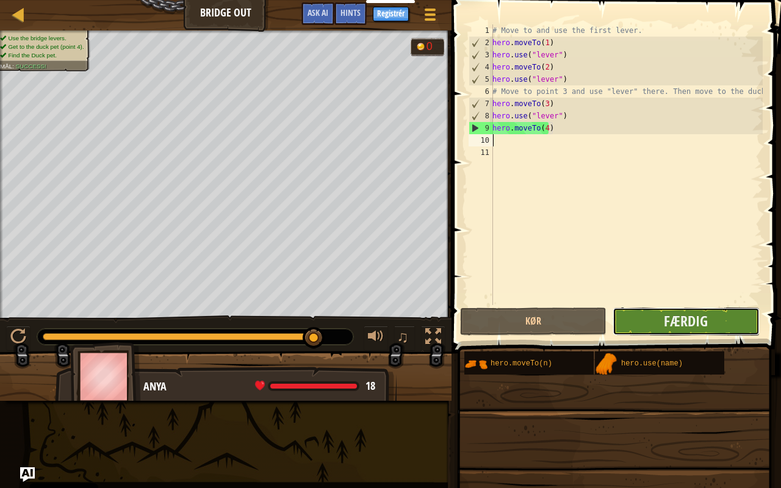
click at [631, 315] on button "Færdig" at bounding box center [685, 321] width 146 height 28
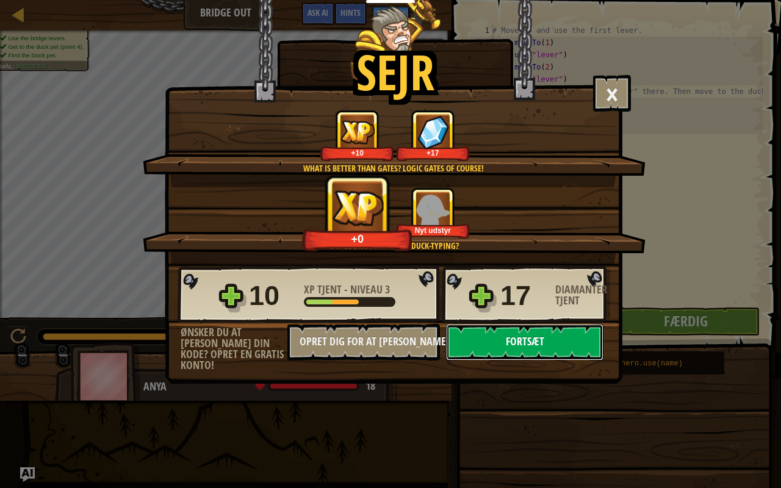
click at [579, 342] on button "Fortsæt" at bounding box center [524, 342] width 157 height 37
select select "da"
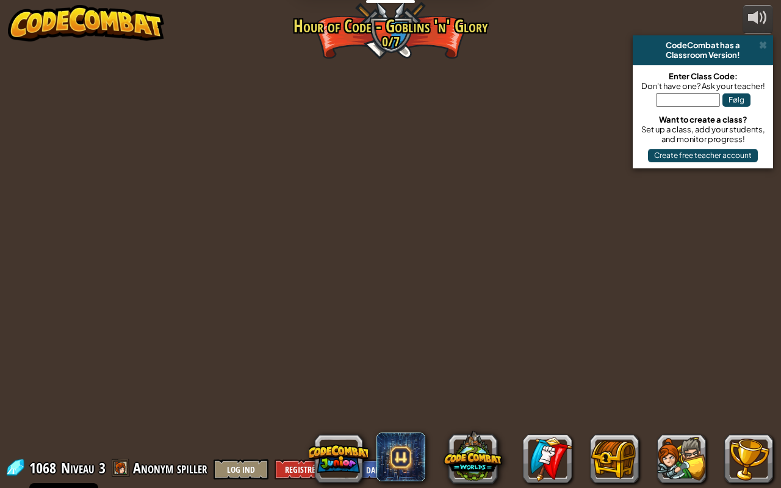
select select "da"
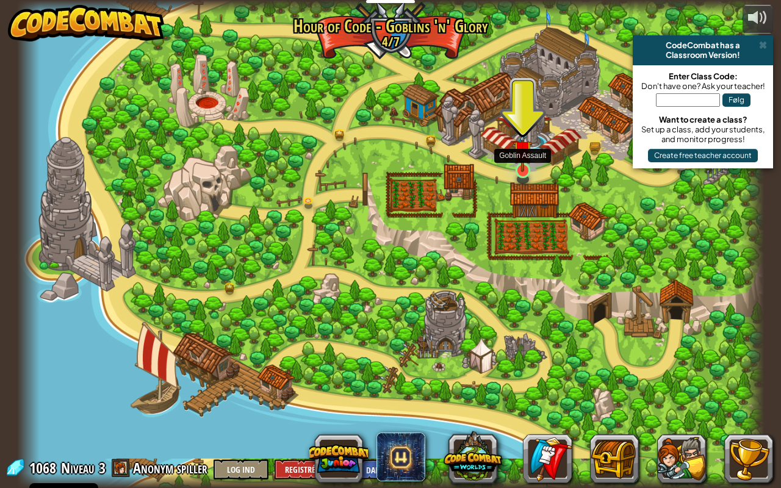
click at [523, 171] on img at bounding box center [522, 150] width 19 height 44
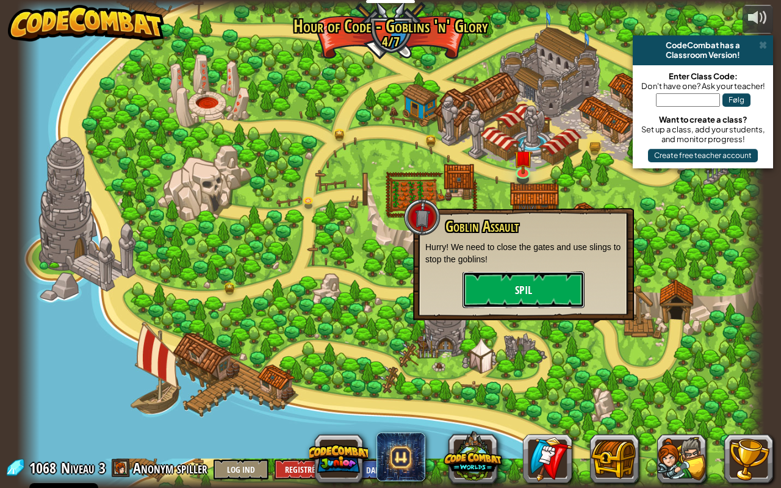
click at [523, 307] on button "Spil" at bounding box center [523, 289] width 122 height 37
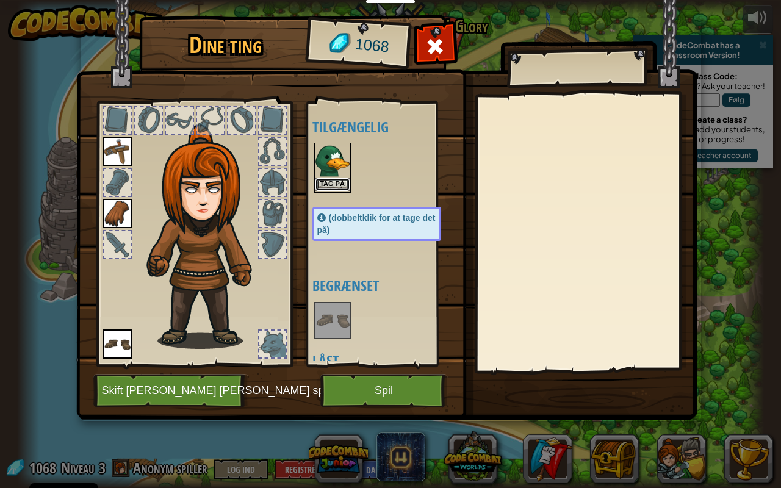
click at [327, 182] on button "Tag på" at bounding box center [332, 184] width 34 height 13
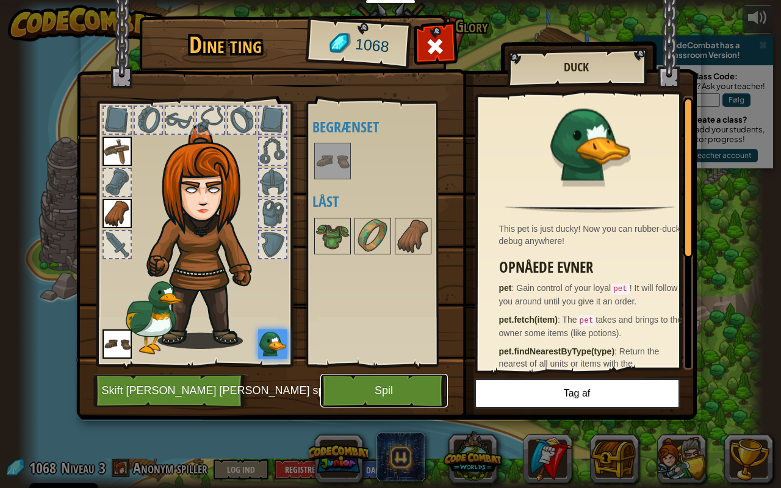
click at [396, 384] on button "Spil" at bounding box center [383, 391] width 127 height 34
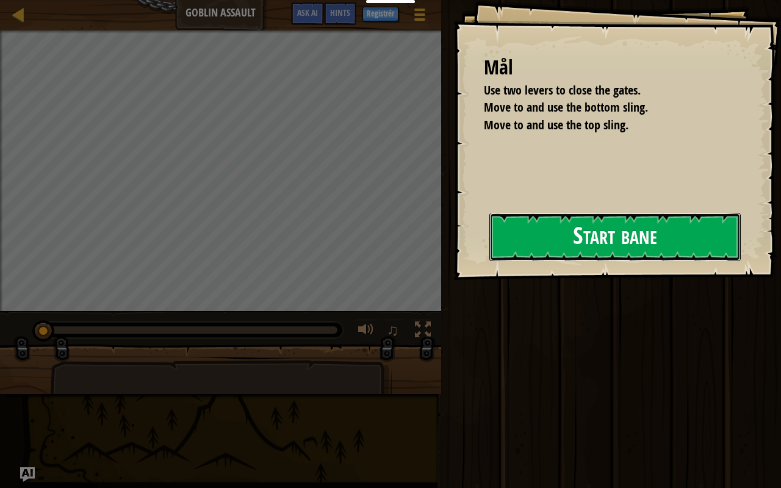
click at [529, 237] on button "Start bane" at bounding box center [614, 237] width 251 height 48
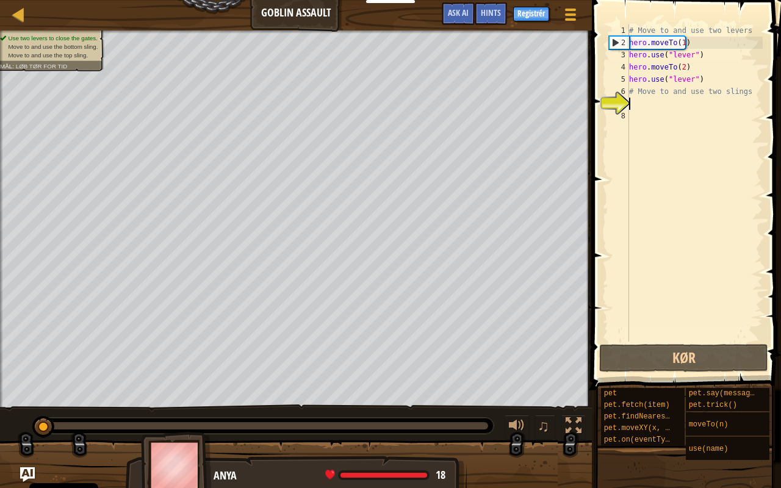
click at [642, 106] on div "# Move to and use two levers hero . moveTo ( 1 ) hero . use ( "lever" ) hero . …" at bounding box center [694, 195] width 136 height 342
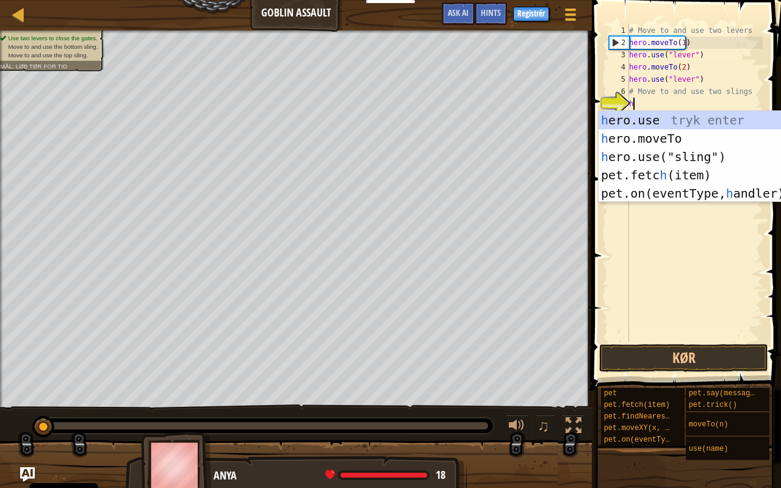
scroll to position [5, 0]
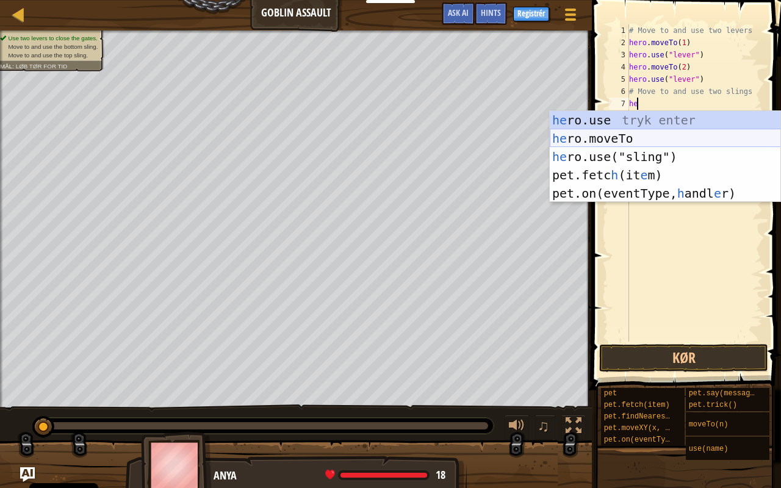
click at [632, 134] on div "he ro.use tryk enter he ro.moveTo tryk enter he ro.use("sling") tryk enter pet.…" at bounding box center [665, 175] width 231 height 128
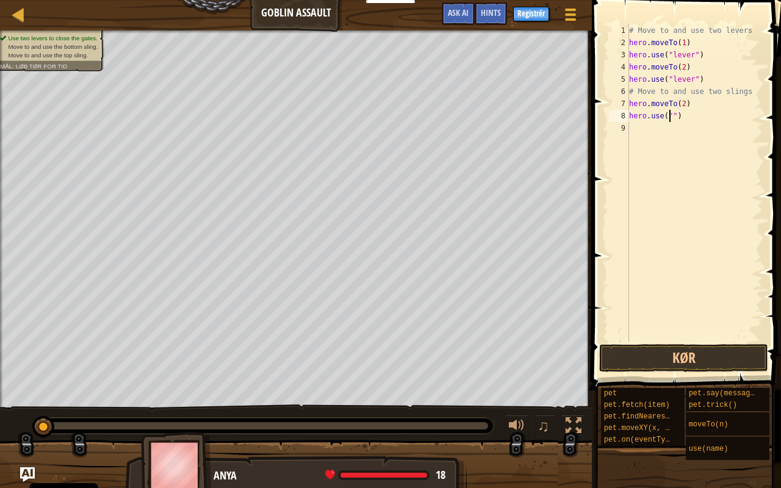
scroll to position [5, 4]
type textarea "hero.use("lever")"
type textarea "hero.moveTo(4)"
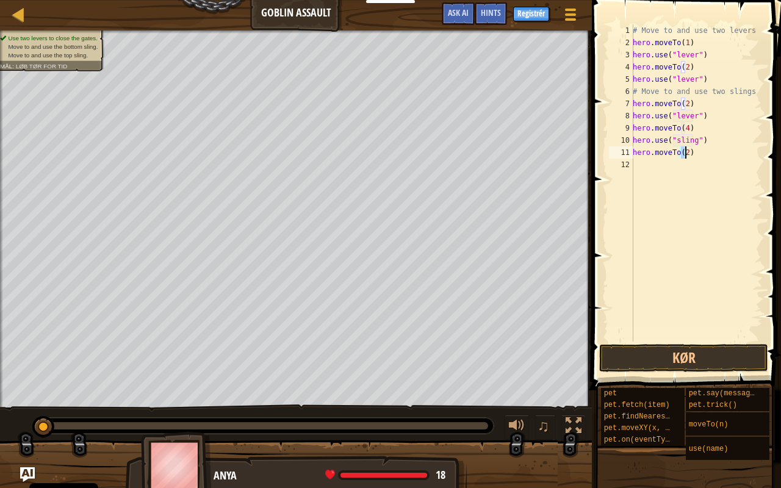
type textarea "hero.moveTo(3)"
type textarea "hero.use("sling")"
click at [675, 356] on button "Kør" at bounding box center [683, 358] width 169 height 28
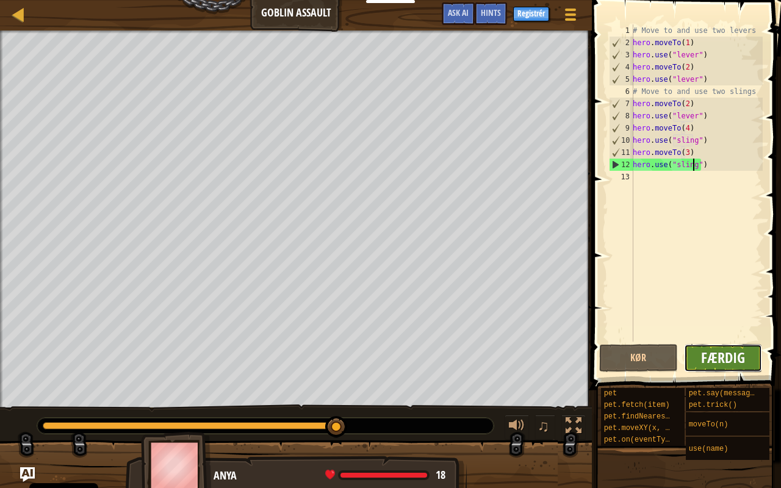
click at [718, 363] on span "Færdig" at bounding box center [723, 358] width 44 height 20
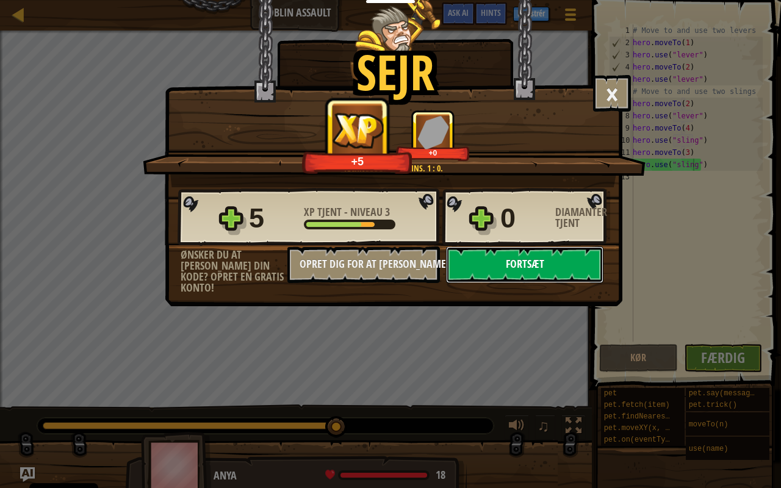
click at [512, 266] on button "Fortsæt" at bounding box center [524, 264] width 157 height 37
select select "da"
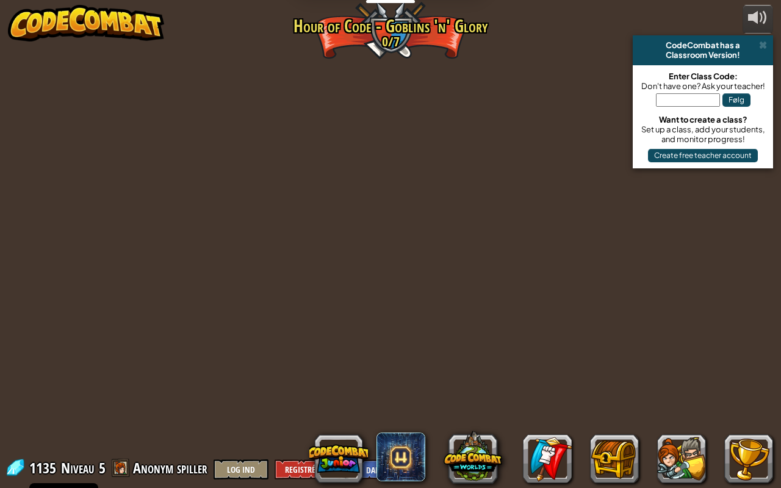
select select "da"
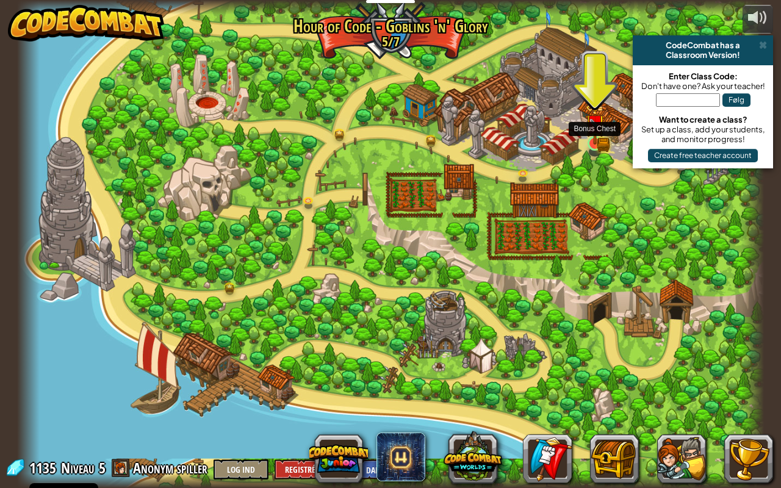
click at [599, 144] on img at bounding box center [594, 124] width 19 height 42
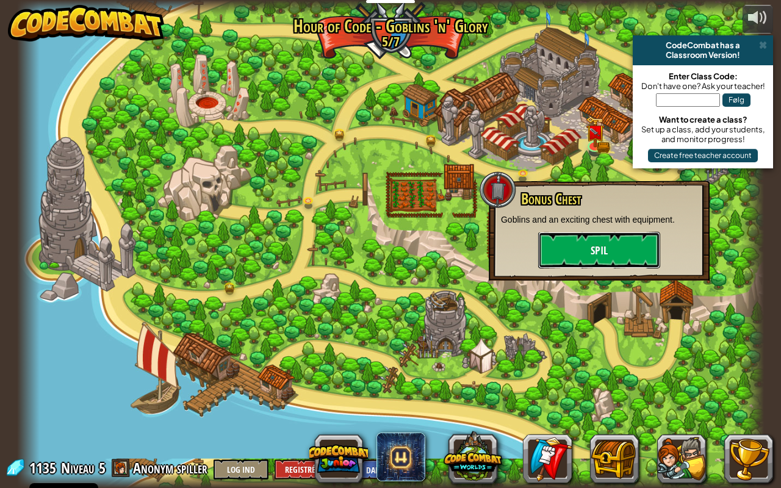
click at [621, 240] on button "Spil" at bounding box center [599, 250] width 122 height 37
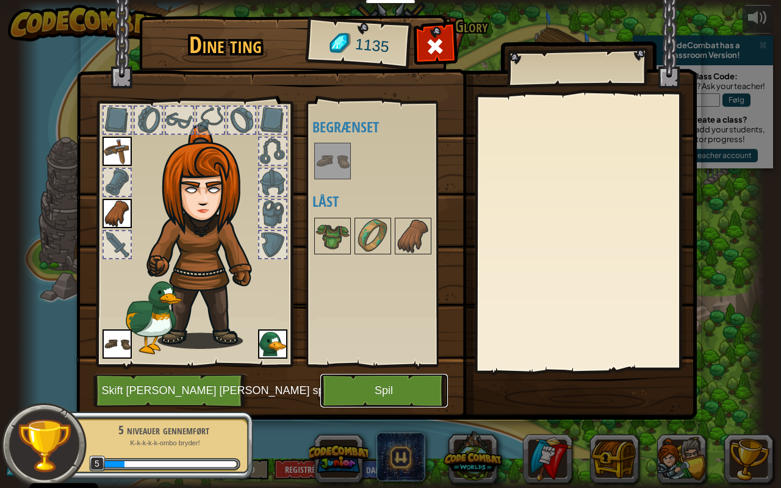
click at [364, 384] on button "Spil" at bounding box center [383, 391] width 127 height 34
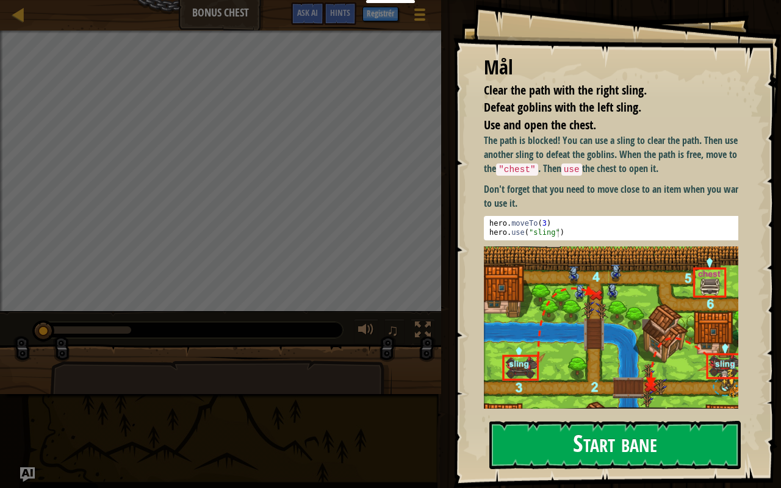
click at [579, 384] on button "Start bane" at bounding box center [614, 445] width 251 height 48
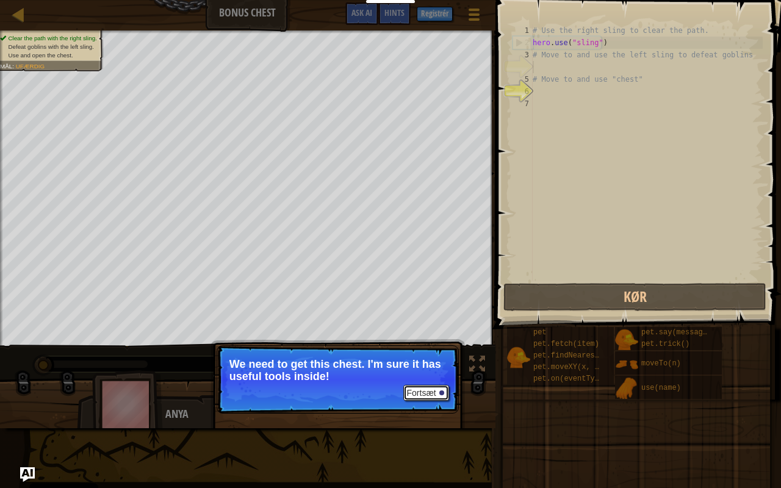
click at [424, 384] on button "Fortsæt" at bounding box center [426, 393] width 46 height 16
click at [422, 384] on button "Fortsæt" at bounding box center [426, 393] width 46 height 16
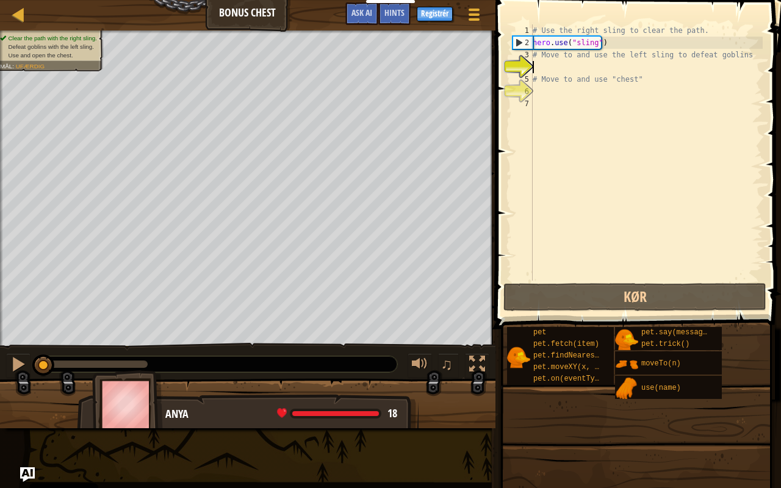
click at [554, 68] on div "# Use the right sling to clear the path. hero . use ( "sling" ) # Move to and u…" at bounding box center [646, 164] width 232 height 281
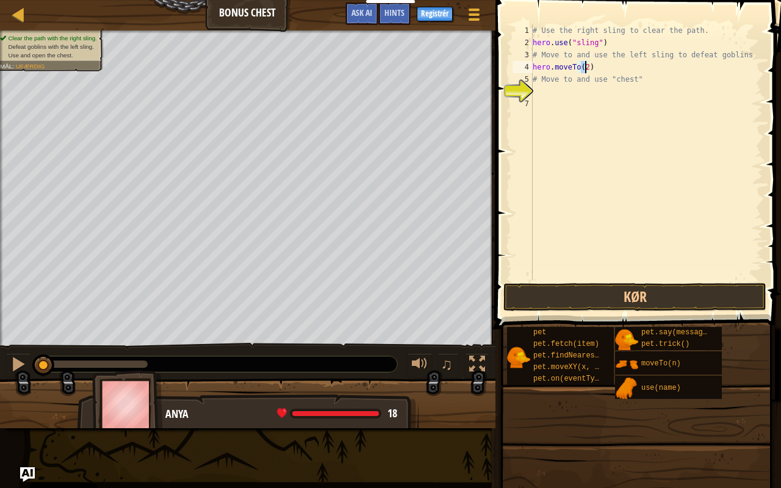
type textarea "hero.moveTo(3)"
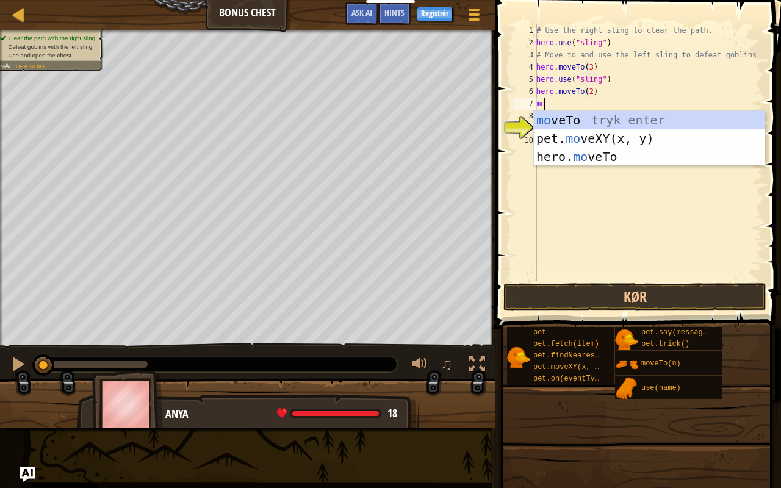
scroll to position [5, 4]
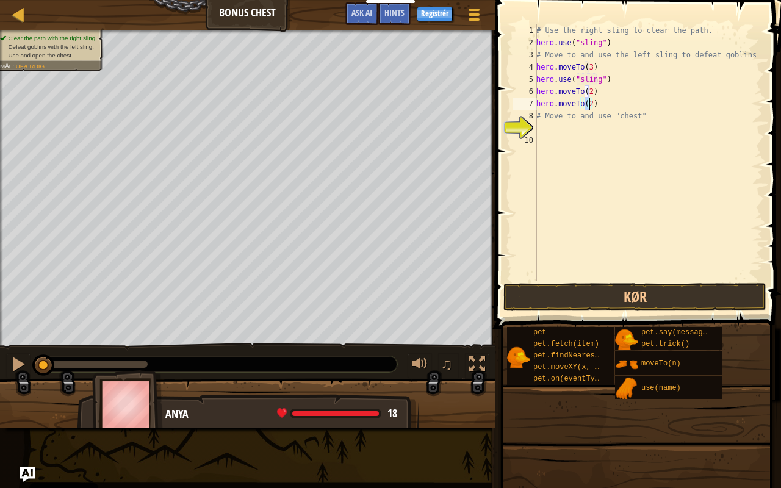
type textarea "hero.moveTo(4)"
type textarea "hero.moveTo(5)"
type textarea "hero.moveTo(6)"
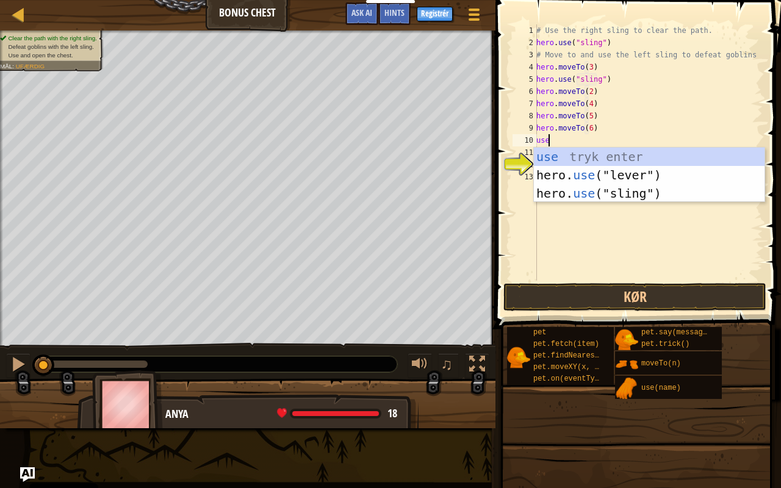
type textarea "u"
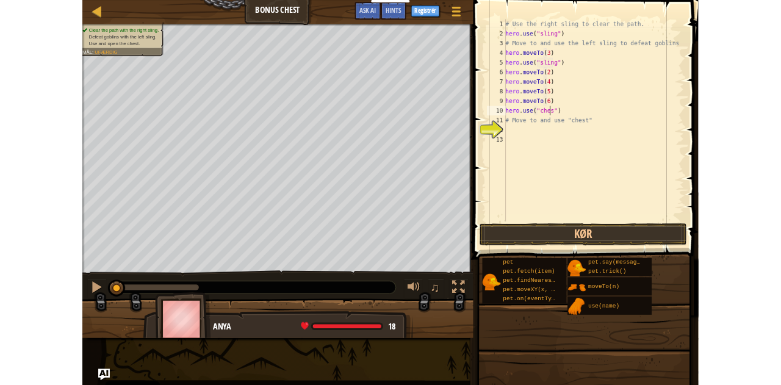
scroll to position [5, 5]
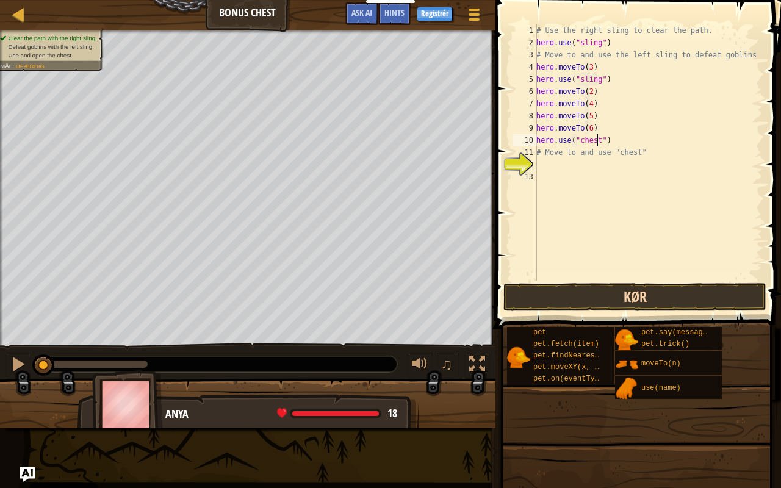
type textarea "hero.use("chest")"
click at [597, 295] on button "Kør" at bounding box center [634, 297] width 263 height 28
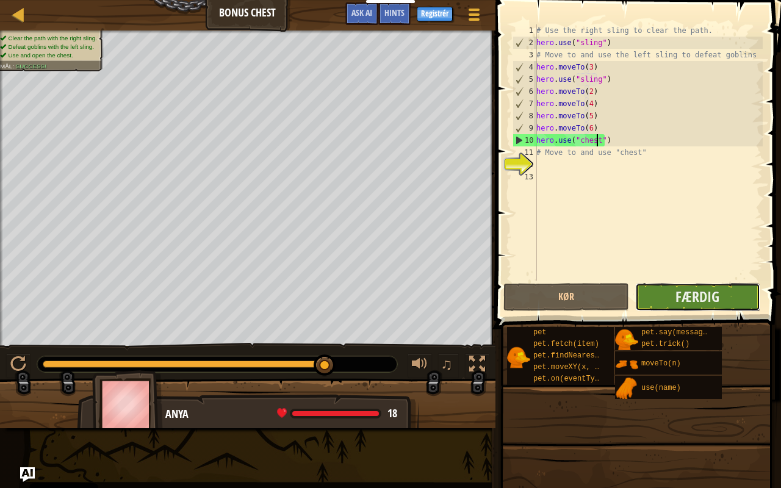
click at [670, 291] on button "Færdig" at bounding box center [697, 297] width 125 height 28
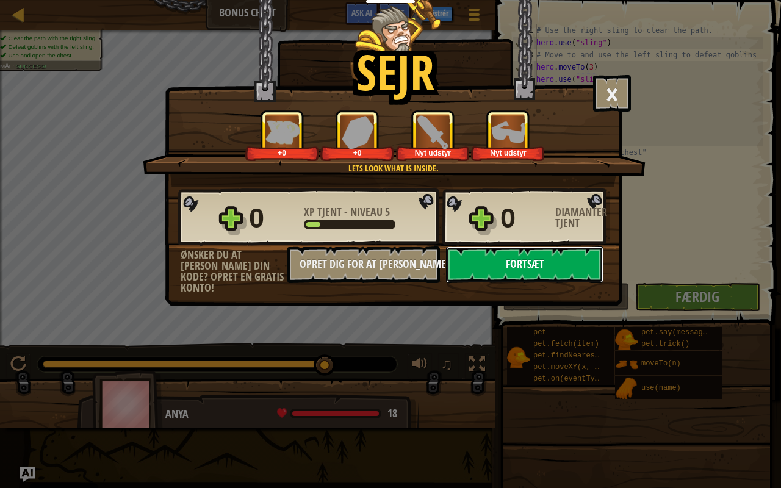
click at [546, 267] on button "Fortsæt" at bounding box center [524, 264] width 157 height 37
select select "da"
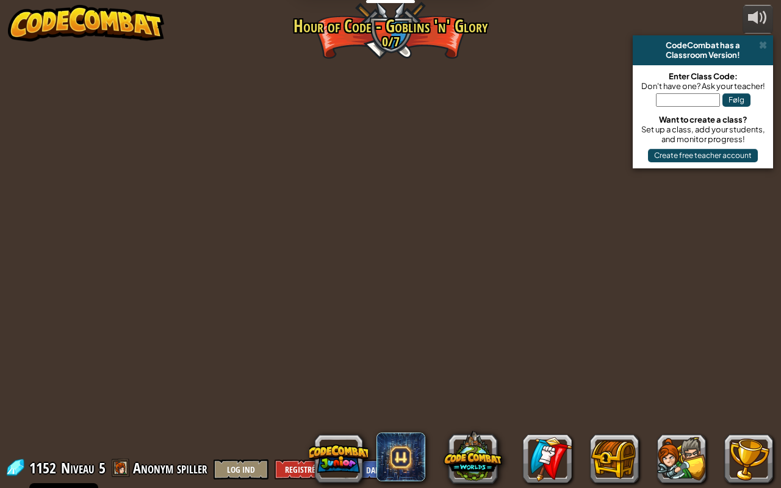
select select "da"
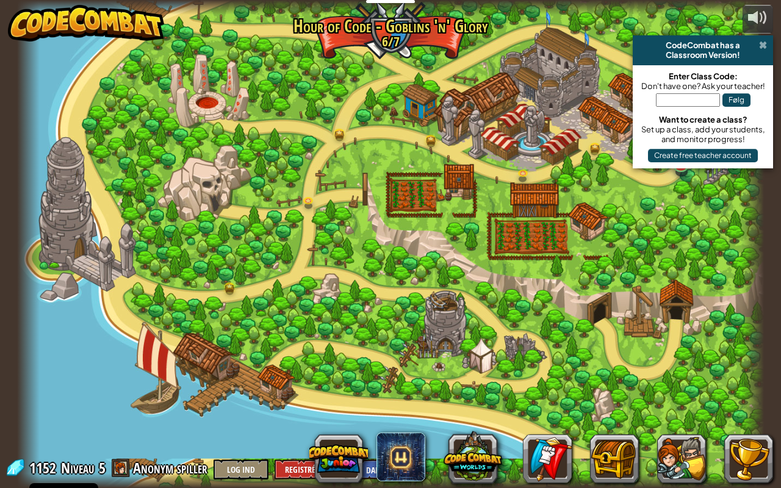
click at [759, 44] on span at bounding box center [763, 45] width 8 height 10
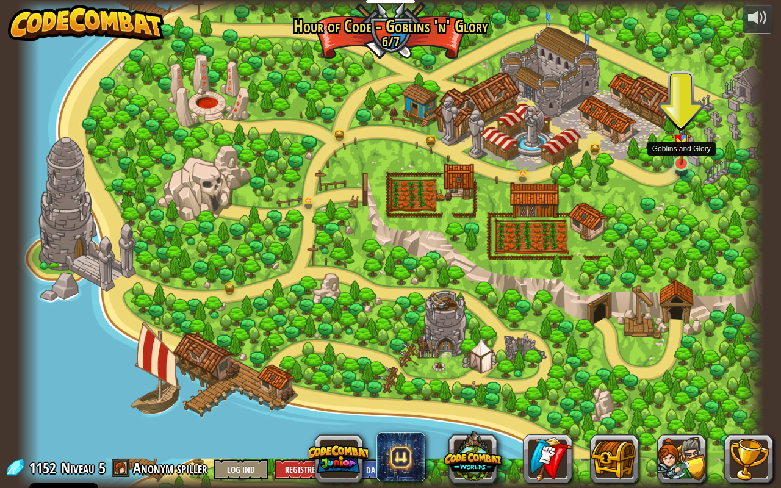
click at [683, 156] on img at bounding box center [681, 139] width 19 height 51
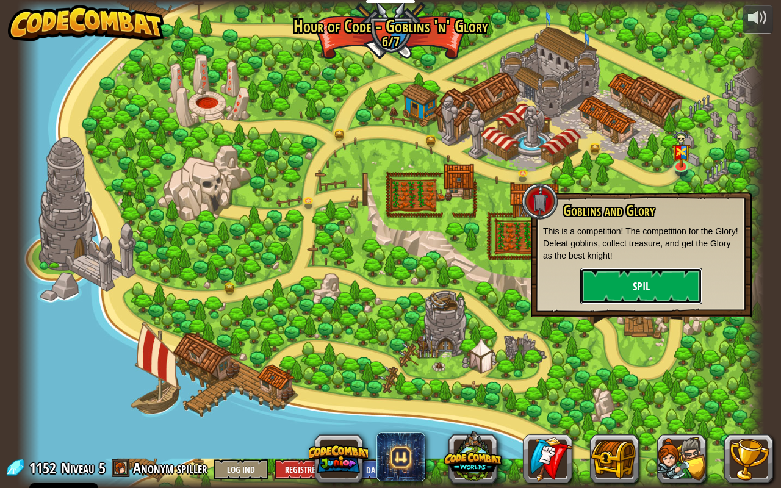
click at [634, 274] on button "Spil" at bounding box center [641, 286] width 122 height 37
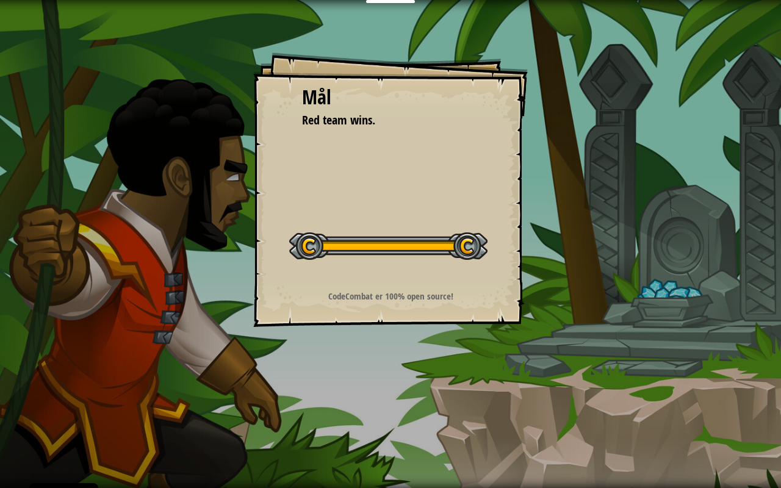
click at [356, 142] on div "Mål Red team wins. Start bane Fejl ved indlæsning fra server Du har brug for et…" at bounding box center [390, 189] width 274 height 274
click at [426, 237] on div at bounding box center [388, 245] width 198 height 27
click at [334, 277] on div "Mål Red team wins. Start bane Fejl ved indlæsning fra server Du har brug for et…" at bounding box center [390, 189] width 274 height 274
click at [377, 304] on div "Mål Red team wins. Start bane Fejl ved indlæsning fra server Du har brug for et…" at bounding box center [390, 189] width 274 height 274
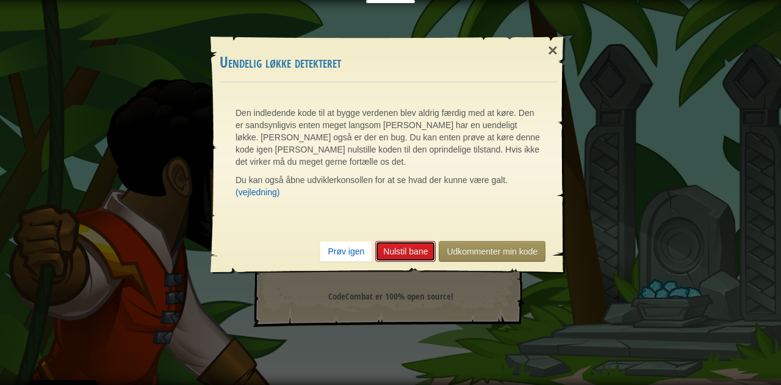
click at [419, 241] on link "Nulstil bane" at bounding box center [405, 251] width 60 height 21
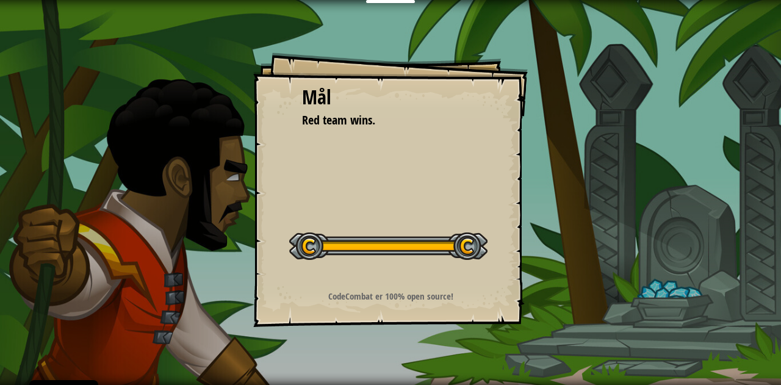
click at [405, 3] on div "Mål Red team wins. Start bane Fejl ved indlæsning fra server Du har brug for et…" at bounding box center [390, 192] width 781 height 385
click at [404, 3] on div "Mål Red team wins. Start bane Fejl ved indlæsning fra server Du har brug for et…" at bounding box center [390, 192] width 781 height 385
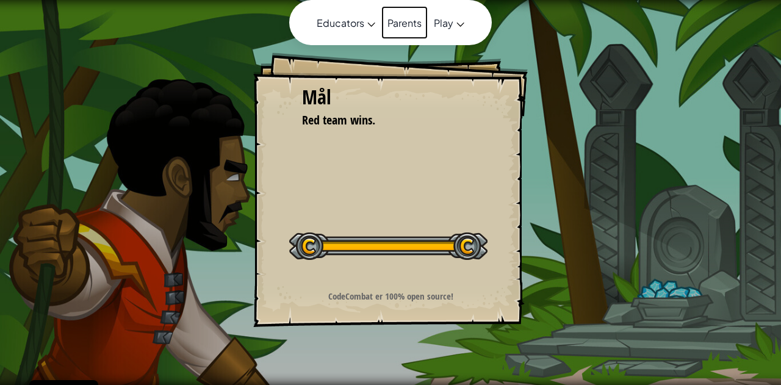
click at [404, 6] on link "Parents" at bounding box center [404, 22] width 46 height 33
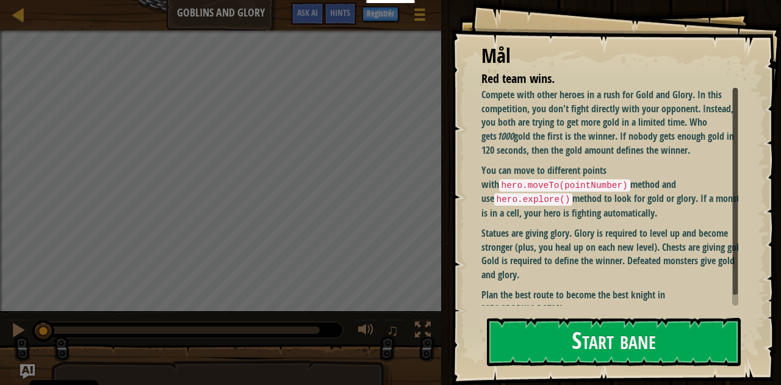
drag, startPoint x: 730, startPoint y: 218, endPoint x: 739, endPoint y: 251, distance: 34.0
click at [739, 251] on div "Mål Red team wins. Compete with other heroes in a rush for Gold and Glory. In t…" at bounding box center [616, 192] width 331 height 385
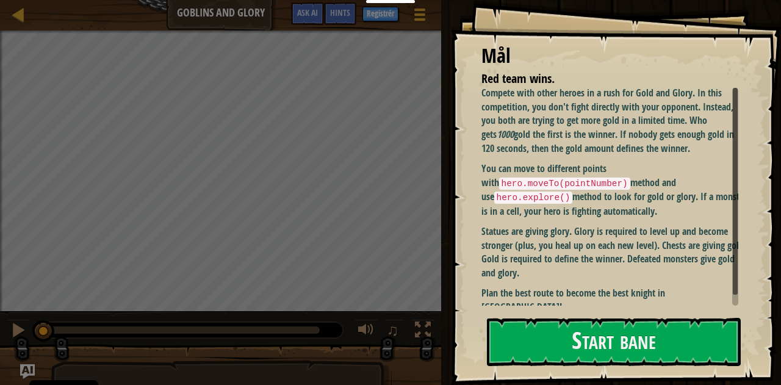
drag, startPoint x: 736, startPoint y: 252, endPoint x: 738, endPoint y: 306, distance: 53.7
click at [738, 306] on div "Mål Red team wins. Compete with other heroes in a rush for Gold and Glory. In t…" at bounding box center [616, 192] width 331 height 385
click at [667, 349] on button "Start bane" at bounding box center [614, 342] width 254 height 48
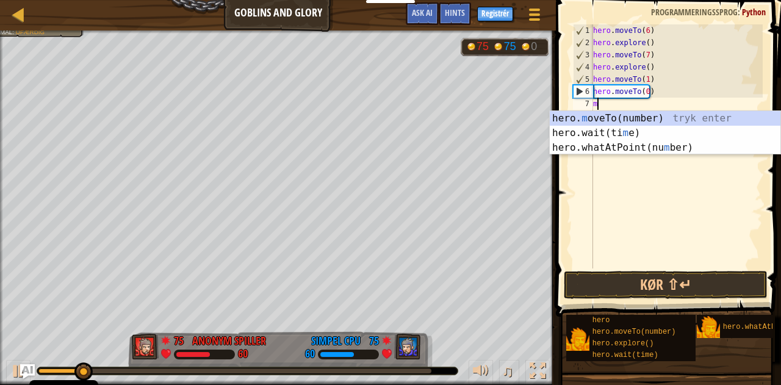
scroll to position [5, 0]
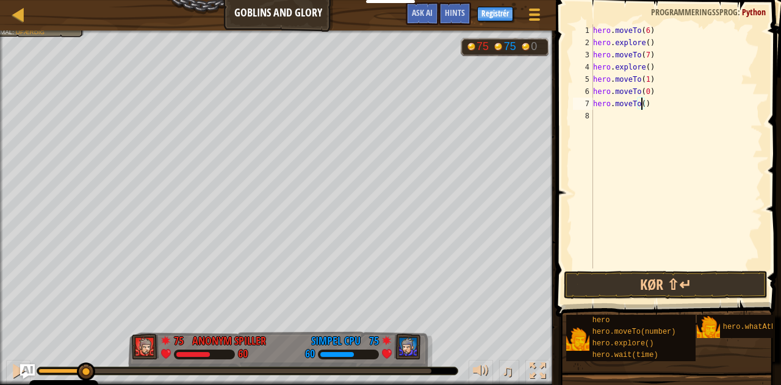
type textarea "hero.moveTo(6)"
type textarea "s"
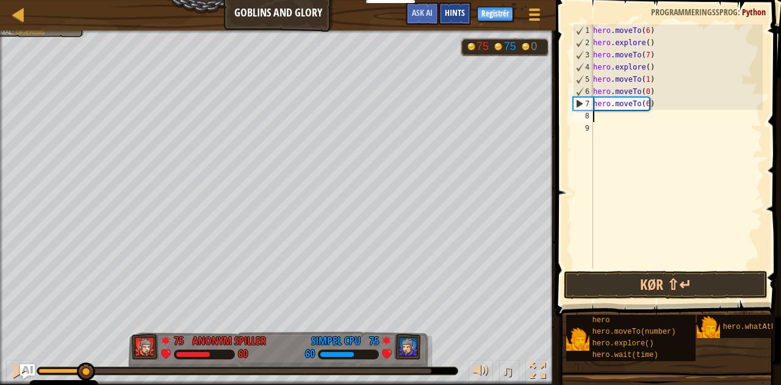
click at [449, 15] on span "Hints" at bounding box center [455, 13] width 20 height 12
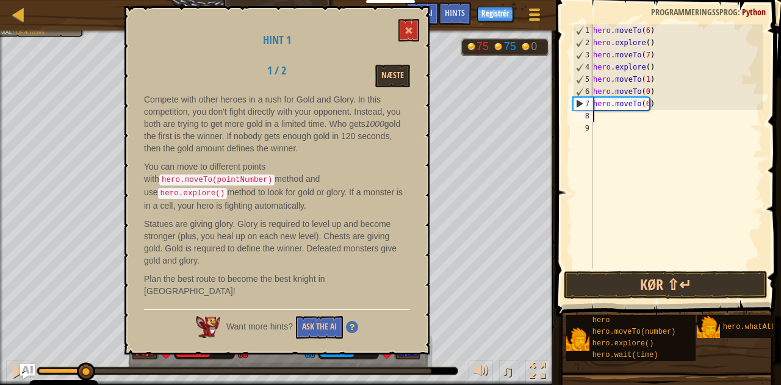
click at [620, 121] on div "hero . moveTo ( 6 ) hero . explore ( ) hero . moveTo ( 7 ) hero . explore ( ) h…" at bounding box center [676, 158] width 172 height 268
click at [405, 24] on button at bounding box center [408, 30] width 21 height 23
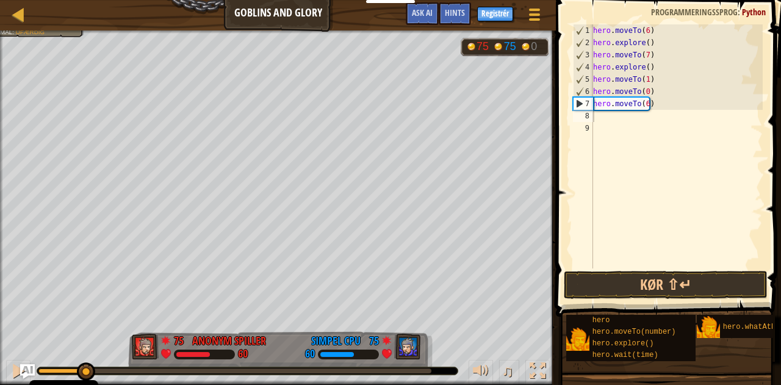
click at [20, 364] on button "Ask AI" at bounding box center [27, 371] width 15 height 15
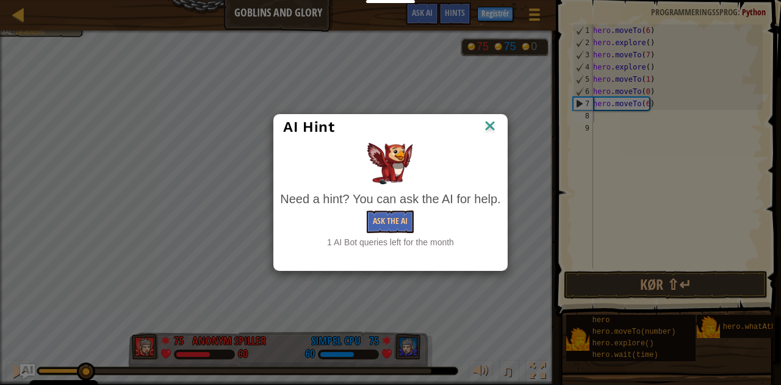
click at [487, 126] on img at bounding box center [490, 127] width 16 height 18
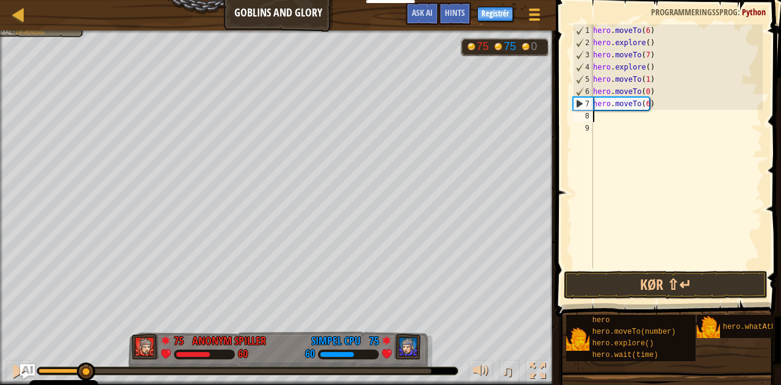
click at [594, 118] on div "hero . moveTo ( 6 ) hero . explore ( ) hero . moveTo ( 7 ) hero . explore ( ) h…" at bounding box center [676, 158] width 172 height 268
type textarea "e"
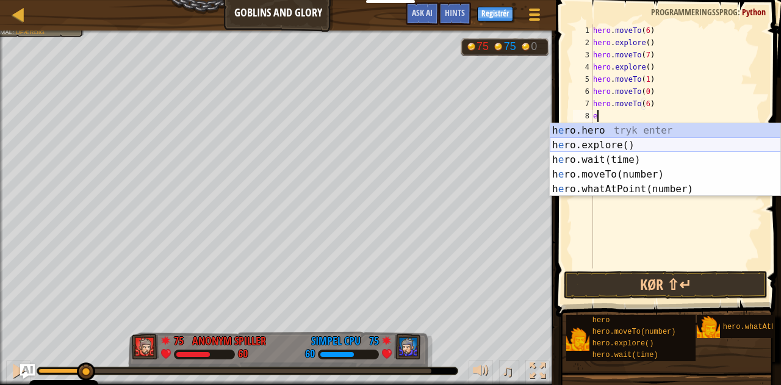
click at [597, 148] on div "h e ro.hero tryk enter h e ro.explore() tryk enter h e ro.wait(time) tryk enter…" at bounding box center [665, 174] width 231 height 102
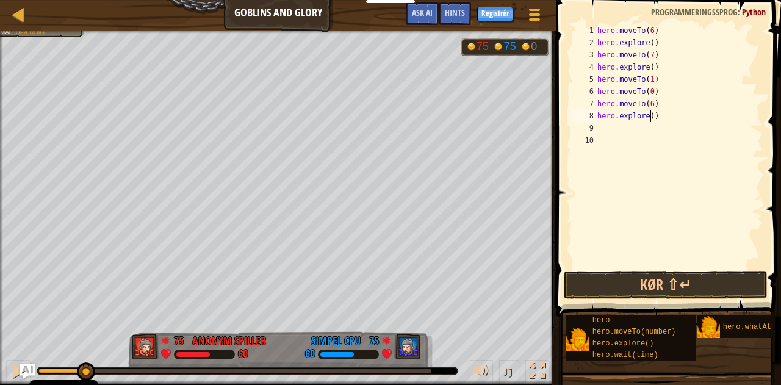
click at [650, 117] on div "hero . moveTo ( 6 ) hero . explore ( ) hero . moveTo ( 7 ) hero . explore ( ) h…" at bounding box center [679, 158] width 168 height 268
type textarea "hero.explore()"
click at [621, 127] on div "hero . moveTo ( 6 ) hero . explore ( ) hero . moveTo ( 7 ) hero . explore ( ) h…" at bounding box center [679, 158] width 168 height 268
click at [680, 284] on button "Kør ⇧↵" at bounding box center [666, 285] width 204 height 28
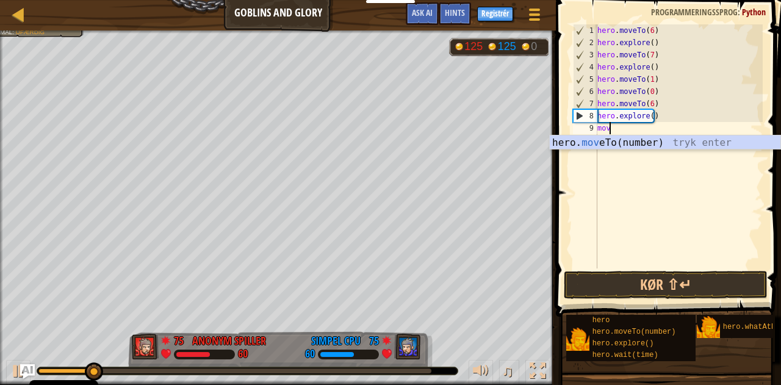
scroll to position [5, 1]
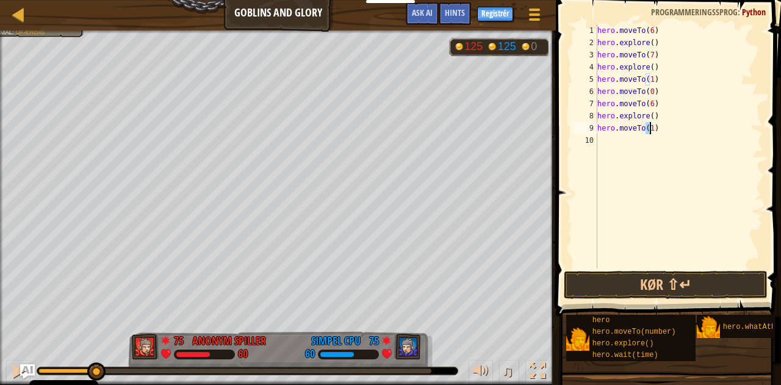
type textarea "hero.moveTo(12)"
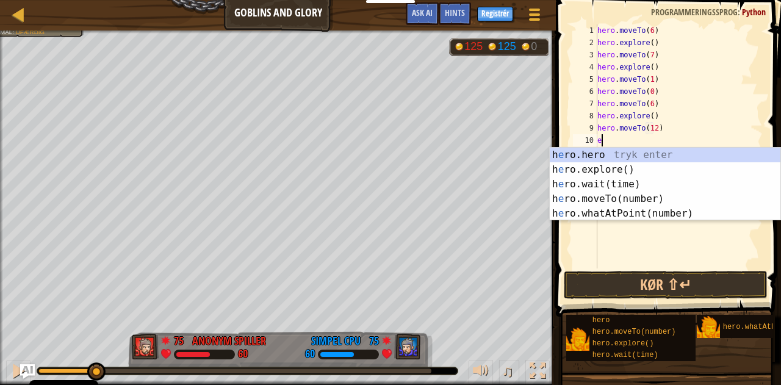
type textarea "ex"
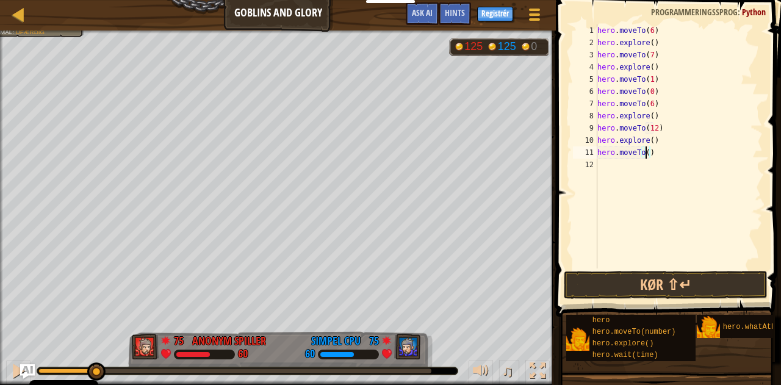
scroll to position [5, 4]
type textarea "hero.moveTo(18)"
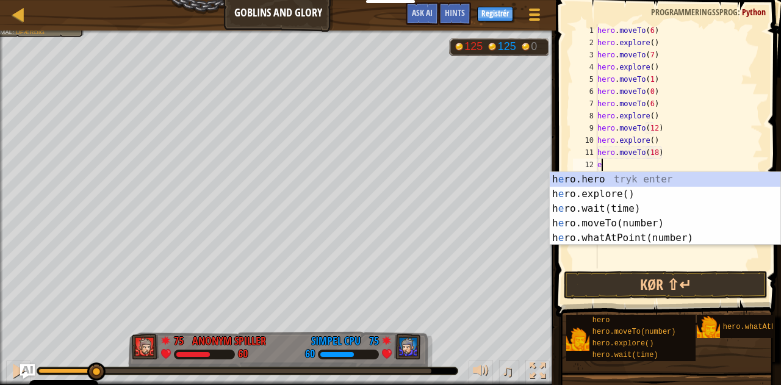
type textarea "ex"
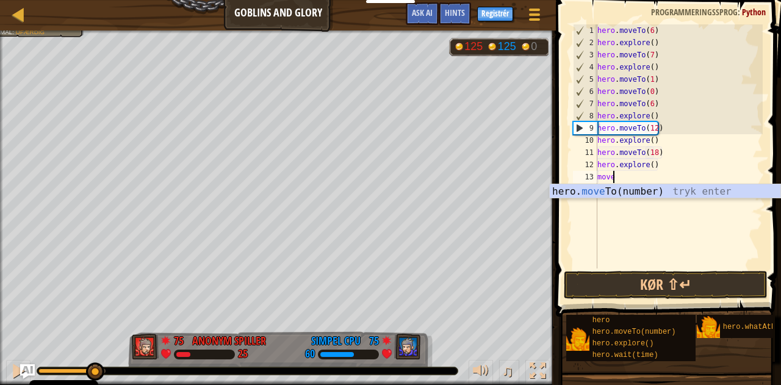
scroll to position [5, 1]
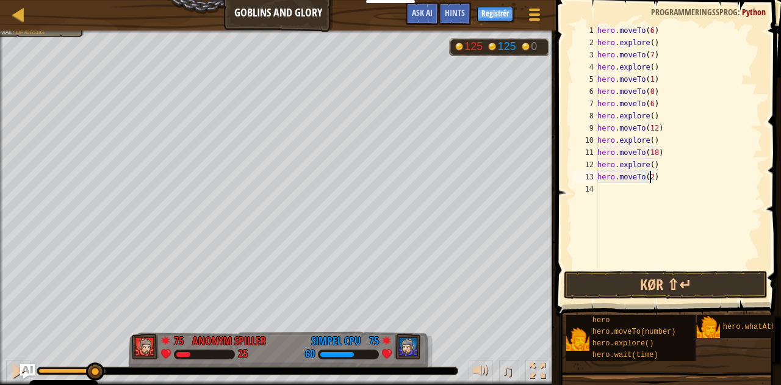
type textarea "hero.moveTo(24)"
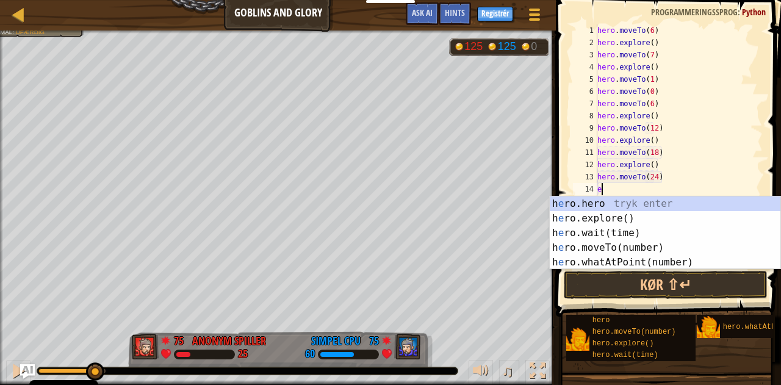
type textarea "ex"
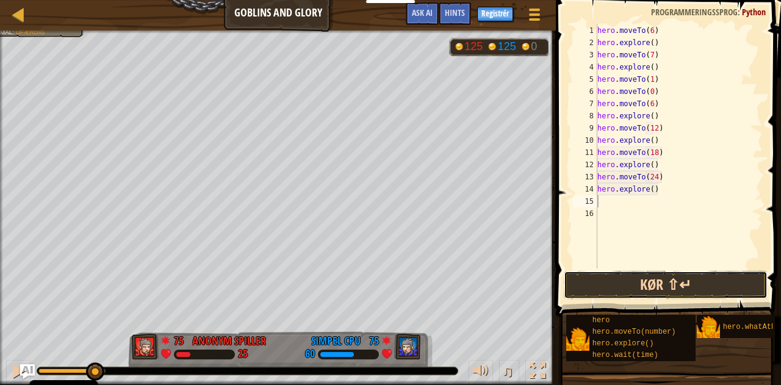
click at [706, 278] on button "Kør ⇧↵" at bounding box center [666, 285] width 204 height 28
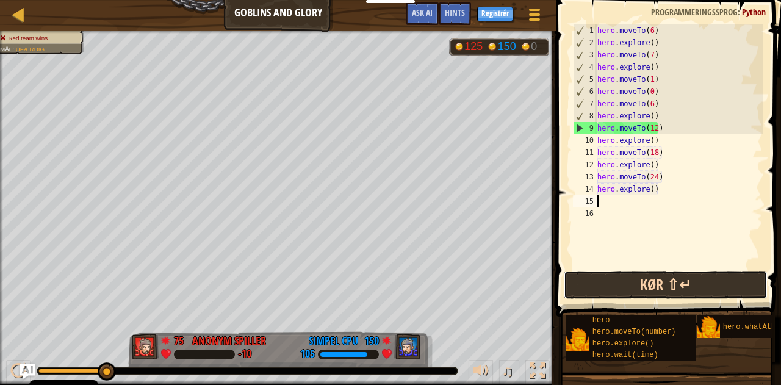
click at [634, 280] on button "Kør ⇧↵" at bounding box center [666, 285] width 204 height 28
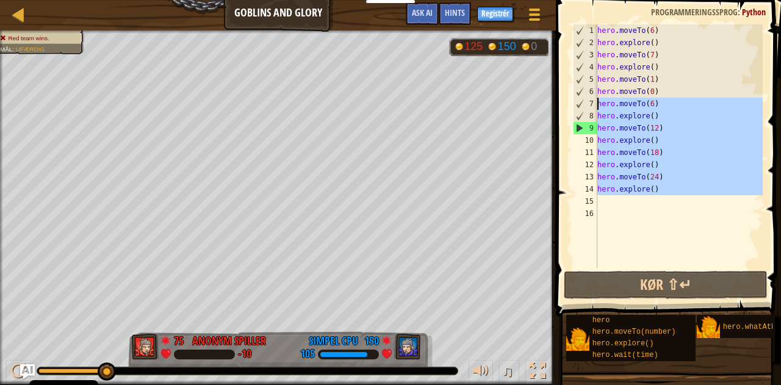
drag, startPoint x: 661, startPoint y: 182, endPoint x: 590, endPoint y: 104, distance: 105.8
click at [590, 104] on div "1 2 3 4 5 6 7 8 9 10 11 12 13 14 15 16 hero . moveTo ( 6 ) hero . explore ( ) h…" at bounding box center [666, 146] width 192 height 244
type textarea "hero.moveTo(6) hero.explore()"
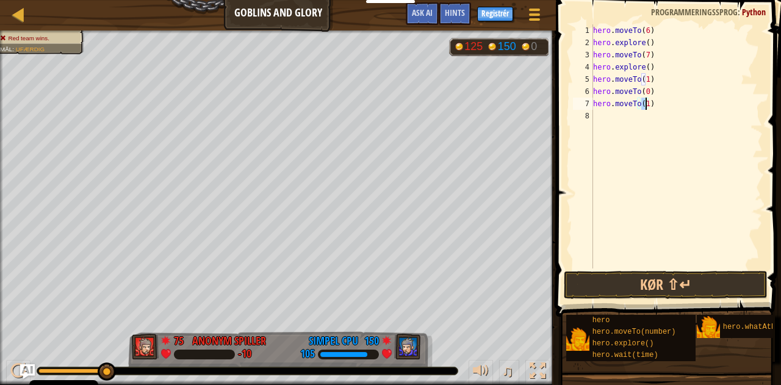
scroll to position [5, 4]
type textarea "hero.moveTo(27)"
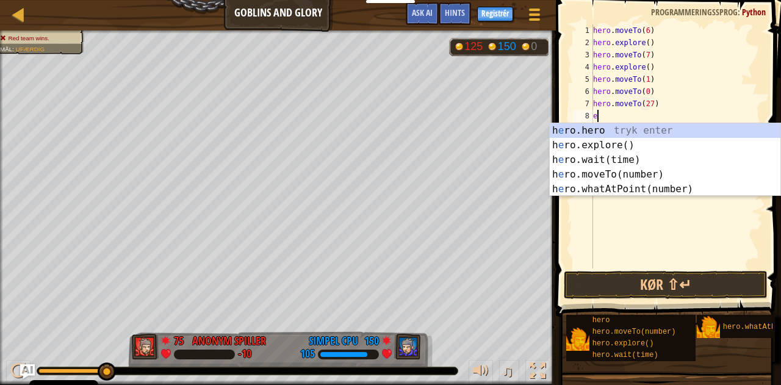
type textarea "ex"
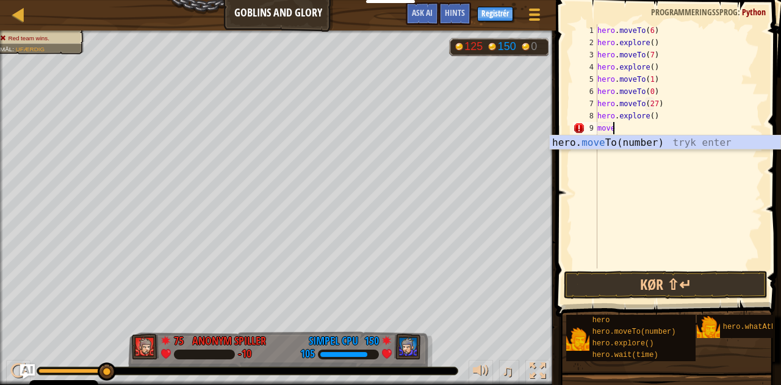
scroll to position [5, 1]
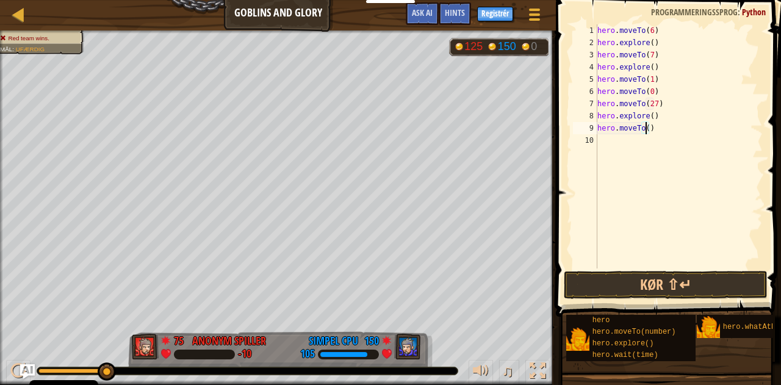
type textarea "hero.moveTo(28)"
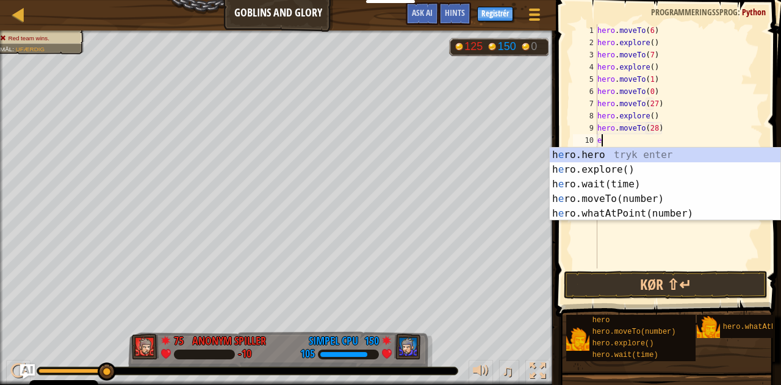
type textarea "ex"
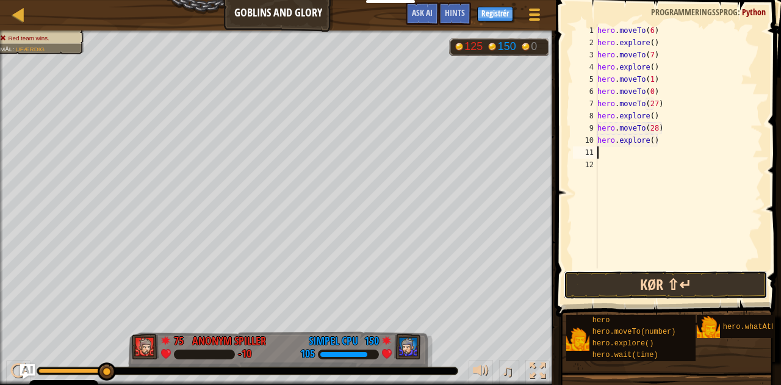
click at [673, 284] on button "Kør ⇧↵" at bounding box center [666, 285] width 204 height 28
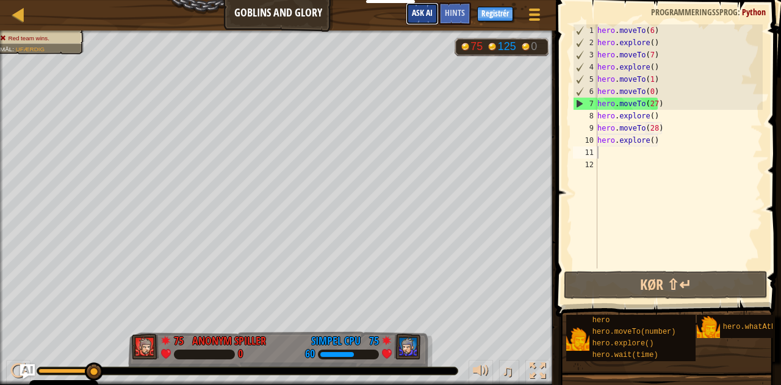
click at [417, 16] on span "Ask AI" at bounding box center [422, 13] width 21 height 12
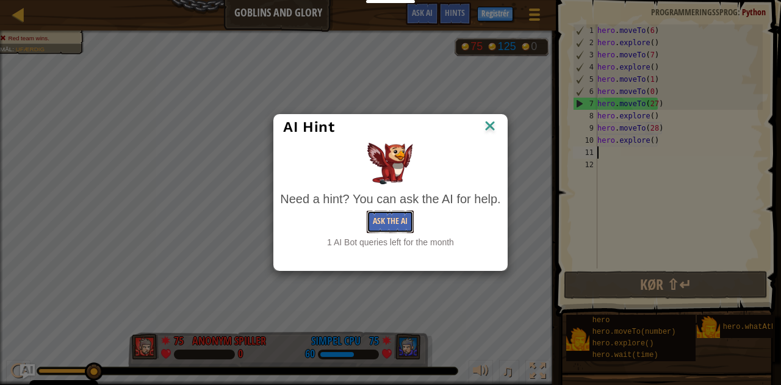
click at [400, 223] on button "Ask the AI" at bounding box center [390, 221] width 47 height 23
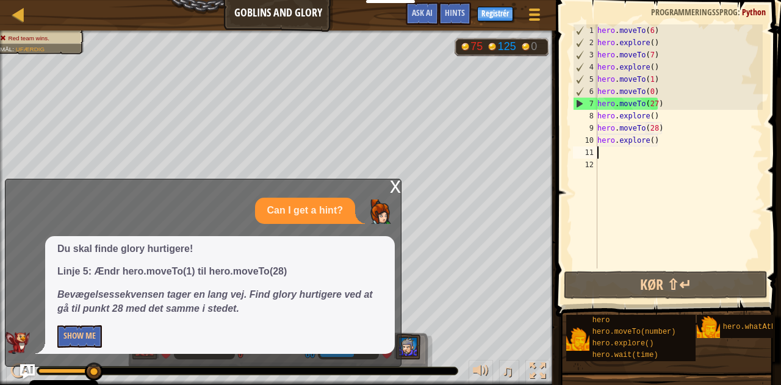
click at [649, 80] on div "hero . moveTo ( 6 ) hero . explore ( ) hero . moveTo ( 7 ) hero . explore ( ) h…" at bounding box center [679, 158] width 168 height 268
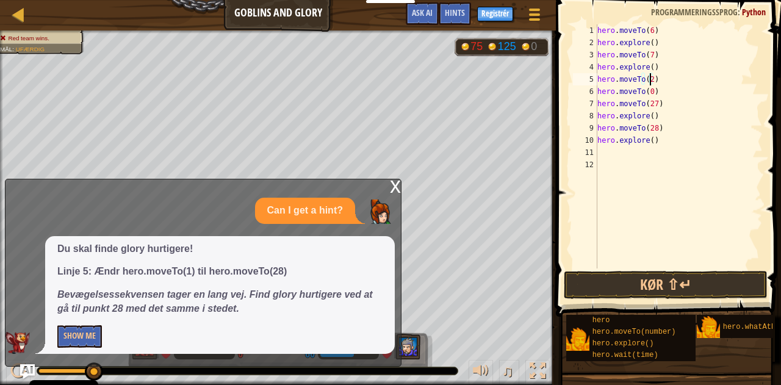
scroll to position [5, 4]
type textarea "hero.moveTo(28)"
click at [73, 339] on button "Show Me" at bounding box center [79, 336] width 45 height 23
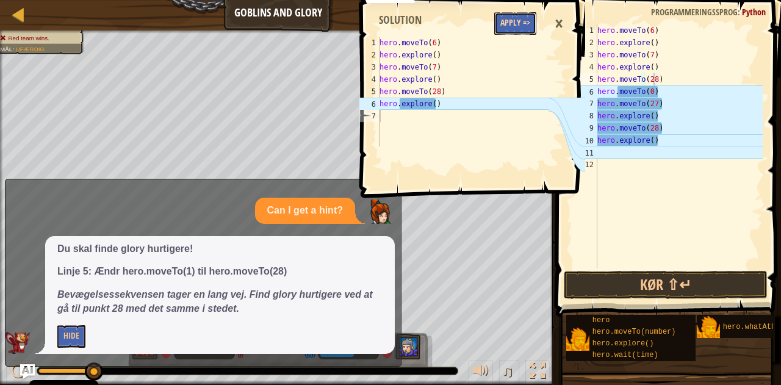
click at [508, 19] on button "Apply =>" at bounding box center [515, 23] width 42 height 23
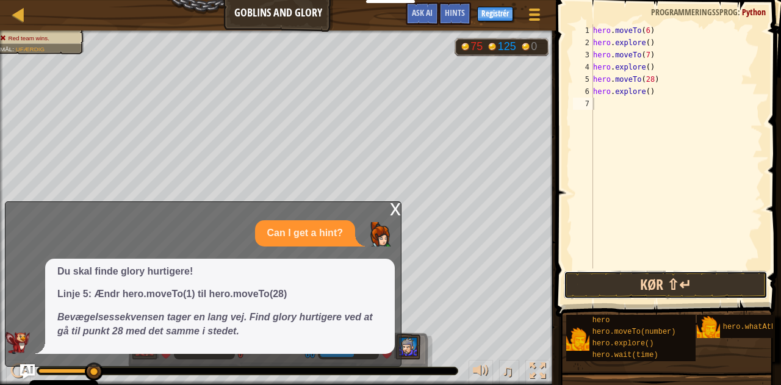
click at [627, 290] on button "Kør ⇧↵" at bounding box center [666, 285] width 204 height 28
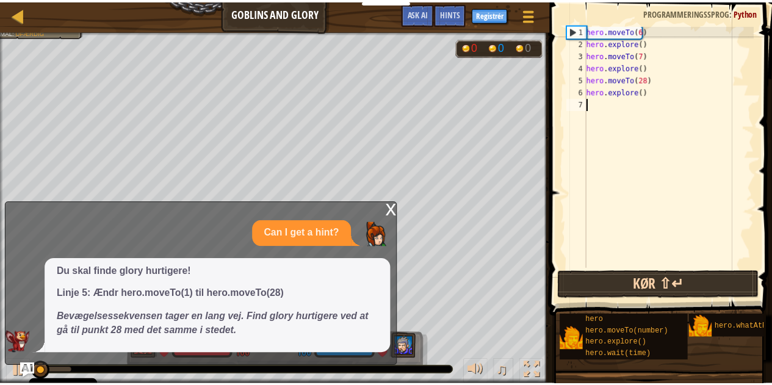
scroll to position [5, 0]
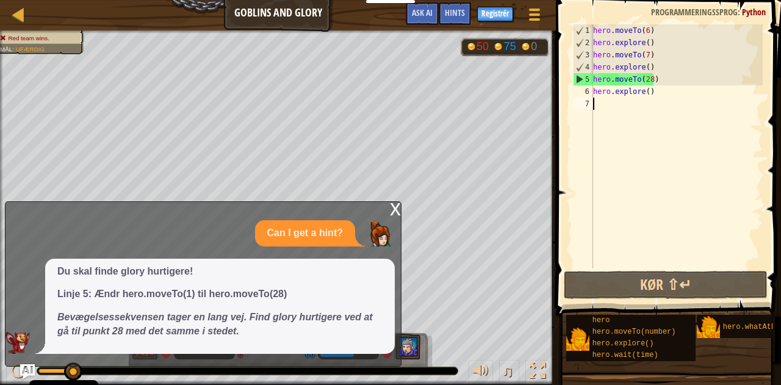
click at [387, 203] on div "x Can I get a hint? Du skal finde glory hurtigere! Linje 5: Ændr hero.moveTo(1)…" at bounding box center [203, 283] width 396 height 165
click at [392, 210] on div "x" at bounding box center [395, 208] width 11 height 12
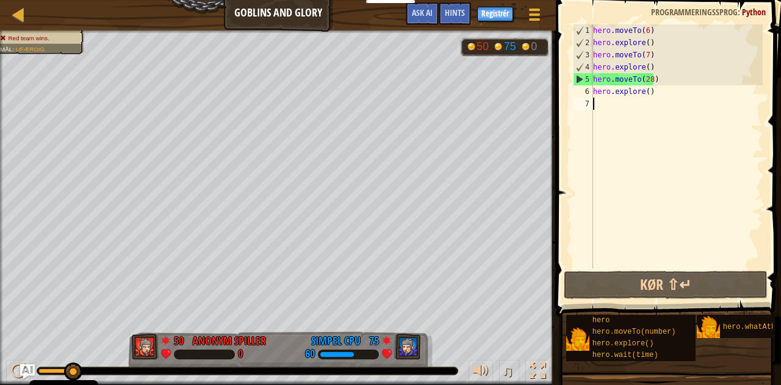
click at [612, 106] on div "hero . moveTo ( 6 ) hero . explore ( ) hero . moveTo ( 7 ) hero . explore ( ) h…" at bounding box center [676, 158] width 172 height 268
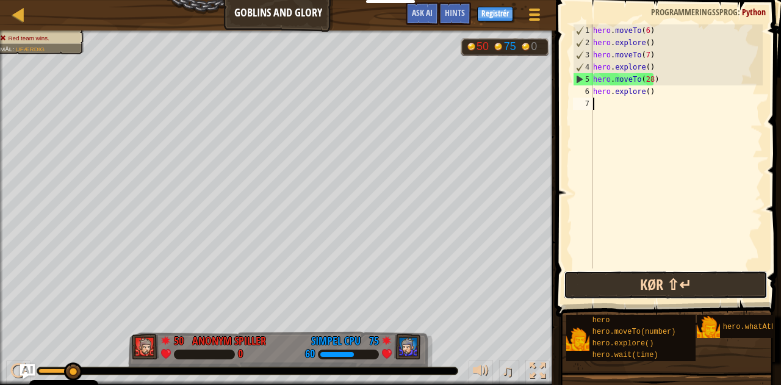
click at [651, 283] on button "Kør ⇧↵" at bounding box center [666, 285] width 204 height 28
click at [647, 290] on button "Kør ⇧↵" at bounding box center [666, 285] width 204 height 28
click at [640, 291] on button "Kør ⇧↵" at bounding box center [666, 285] width 204 height 28
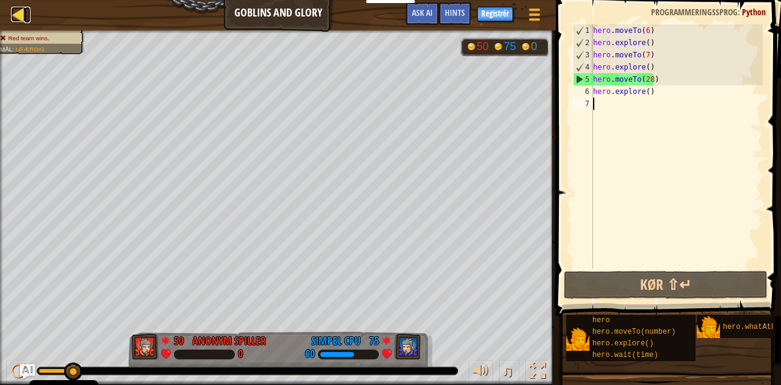
click at [26, 8] on link "Rangstige" at bounding box center [27, 15] width 6 height 16
